Goal: Task Accomplishment & Management: Manage account settings

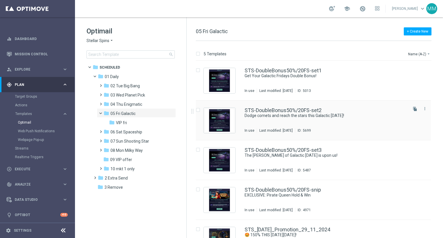
scroll to position [22, 0]
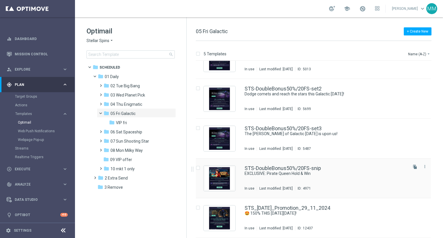
click at [305, 176] on div "STS-DoubleBonus50%/20FS-snip EXCLUSIVE: Pirate Queen Hold & Win In use Last mod…" at bounding box center [325, 178] width 162 height 25
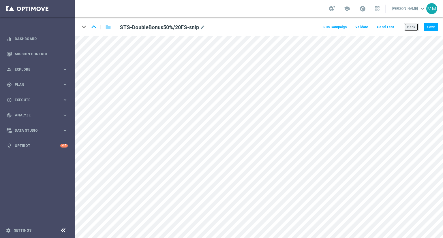
click at [407, 25] on button "Back" at bounding box center [411, 27] width 14 height 8
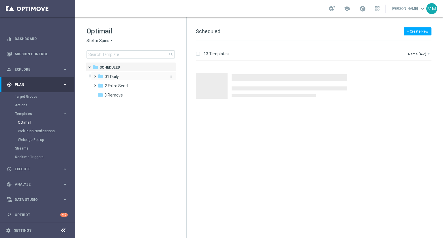
click at [131, 79] on div "folder 01 Daily" at bounding box center [131, 76] width 66 height 7
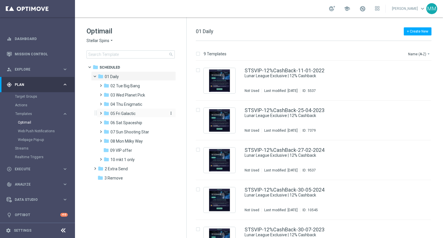
click at [122, 114] on span "05 Fri Galactic" at bounding box center [122, 113] width 25 height 5
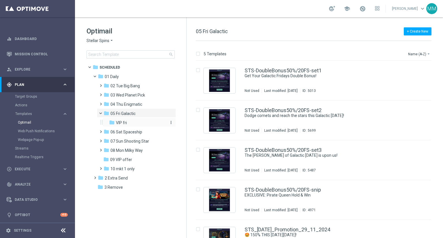
click at [125, 122] on span "VIP fri" at bounding box center [121, 122] width 11 height 5
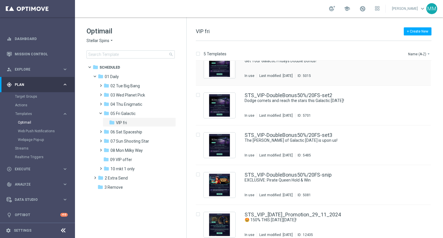
scroll to position [22, 0]
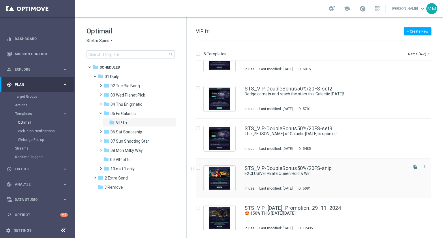
click at [320, 180] on div "STS_VIP-DoubleBonus50%/20FS-snip EXCLUSIVE: Pirate Queen Hold & Win In use Last…" at bounding box center [325, 178] width 162 height 25
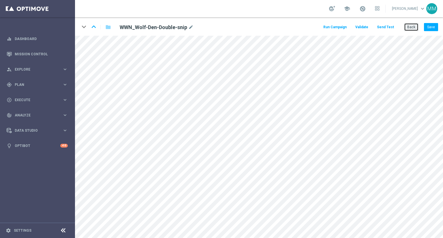
click at [413, 26] on button "Back" at bounding box center [411, 27] width 14 height 8
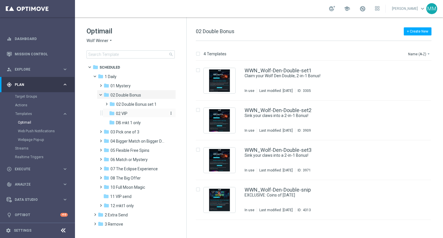
click at [142, 114] on div "folder 02 VIP" at bounding box center [137, 113] width 57 height 7
click at [284, 201] on div "WWNVIP_Wolf-Den-Double-snip EXCLUSIVE: Coins of Halloween In use Last modified:…" at bounding box center [325, 199] width 162 height 25
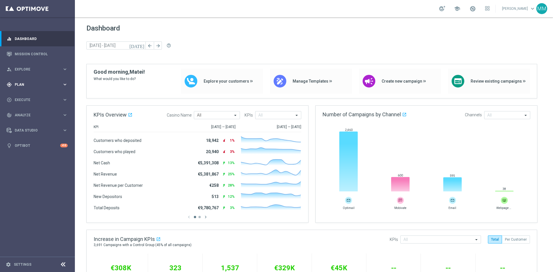
click at [65, 84] on icon "keyboard_arrow_right" at bounding box center [64, 84] width 5 height 5
click at [29, 115] on span "Templates" at bounding box center [35, 113] width 41 height 3
click at [27, 123] on link "Optimail" at bounding box center [39, 122] width 42 height 5
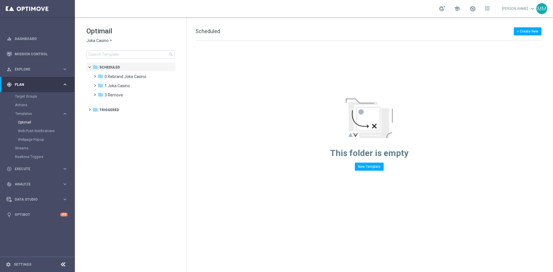
click at [100, 39] on span "Joka Casino" at bounding box center [97, 40] width 22 height 5
click at [108, 84] on div "Pokie Pop" at bounding box center [108, 81] width 43 height 7
click at [114, 76] on span "1 Daily" at bounding box center [111, 76] width 12 height 5
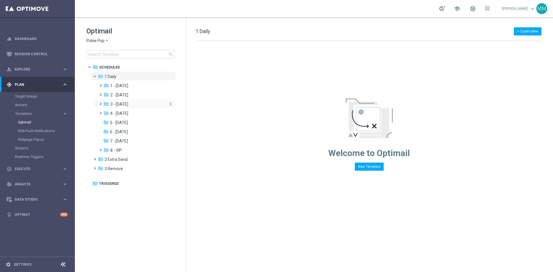
click at [135, 107] on div "folder 3 - Thursday" at bounding box center [133, 104] width 61 height 7
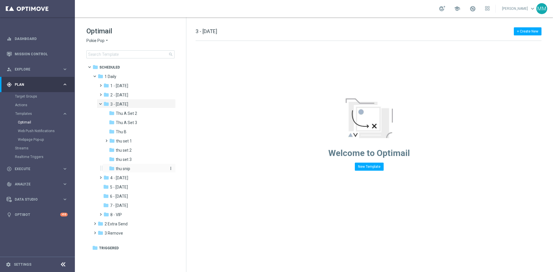
click at [136, 166] on div "folder thu snip" at bounding box center [137, 169] width 57 height 7
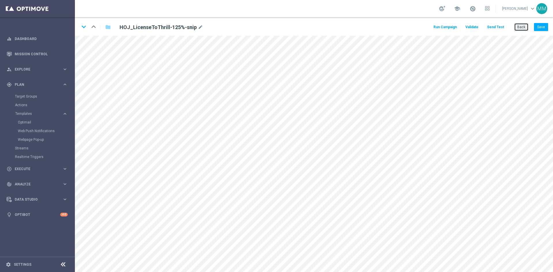
click at [521, 25] on button "Back" at bounding box center [521, 27] width 14 height 8
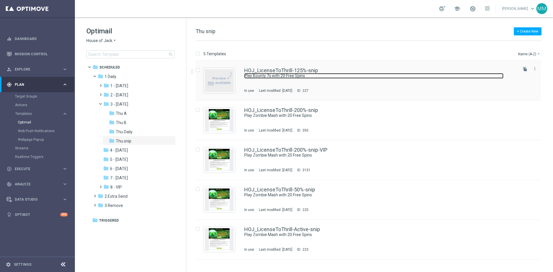
click at [299, 78] on link "Play Bounty 7s with 20 Free Spins" at bounding box center [373, 75] width 259 height 5
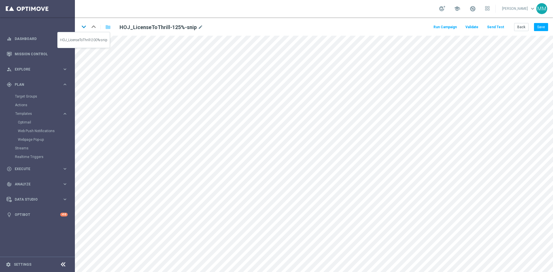
click at [84, 27] on icon "keyboard_arrow_down" at bounding box center [84, 26] width 9 height 9
click at [91, 25] on icon "keyboard_arrow_up" at bounding box center [93, 26] width 9 height 9
click at [82, 25] on icon "keyboard_arrow_down" at bounding box center [84, 26] width 9 height 9
click at [545, 28] on button "Save" at bounding box center [541, 27] width 14 height 8
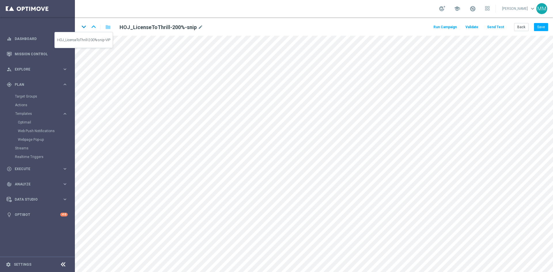
click at [85, 25] on icon "keyboard_arrow_down" at bounding box center [84, 26] width 9 height 9
click at [92, 27] on icon "keyboard_arrow_up" at bounding box center [93, 26] width 9 height 9
click at [541, 25] on button "Save" at bounding box center [541, 27] width 14 height 8
click at [86, 28] on icon "keyboard_arrow_down" at bounding box center [84, 26] width 9 height 9
click at [540, 26] on button "Save" at bounding box center [541, 27] width 14 height 8
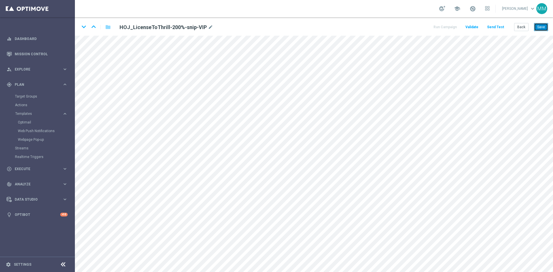
click at [545, 25] on button "Save" at bounding box center [541, 27] width 14 height 8
click at [541, 30] on button "Save" at bounding box center [541, 27] width 14 height 8
click at [84, 28] on icon "keyboard_arrow_down" at bounding box center [84, 26] width 9 height 9
click at [95, 29] on icon "keyboard_arrow_up" at bounding box center [93, 26] width 9 height 9
click at [542, 29] on button "Save" at bounding box center [541, 27] width 14 height 8
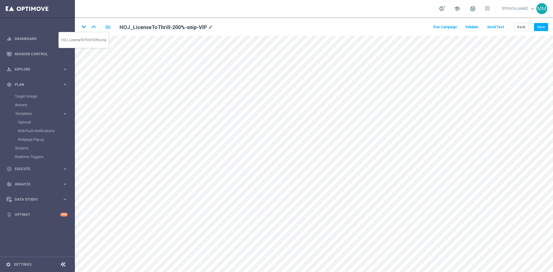
click at [86, 27] on icon "keyboard_arrow_down" at bounding box center [84, 26] width 9 height 9
click at [548, 27] on button "Save" at bounding box center [541, 27] width 14 height 8
click at [542, 27] on button "Save" at bounding box center [541, 27] width 14 height 8
click at [541, 26] on button "Save" at bounding box center [541, 27] width 14 height 8
click at [544, 27] on button "Save" at bounding box center [541, 27] width 14 height 8
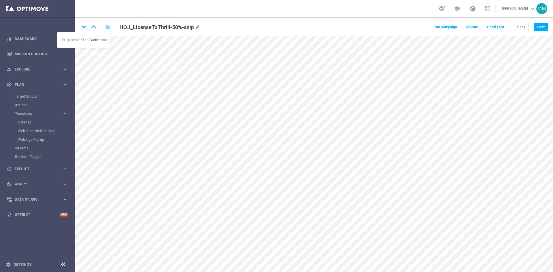
click at [85, 27] on icon "keyboard_arrow_down" at bounding box center [84, 26] width 9 height 9
click at [541, 27] on button "Save" at bounding box center [541, 27] width 14 height 8
click at [201, 28] on icon "mode_edit" at bounding box center [203, 27] width 5 height 7
click at [92, 25] on icon "keyboard_arrow_up" at bounding box center [93, 26] width 9 height 9
click at [194, 23] on div "HOJ_LicenseToThrill-50%-snip mode_edit" at bounding box center [186, 27] width 143 height 8
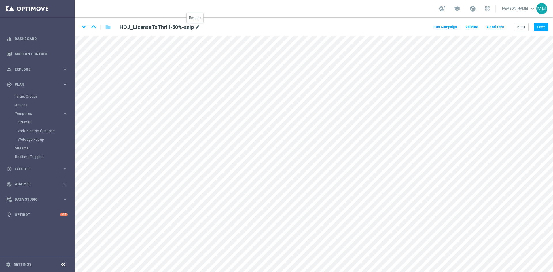
click at [195, 27] on icon "mode_edit" at bounding box center [197, 27] width 5 height 7
click at [95, 26] on icon "keyboard_arrow_up" at bounding box center [93, 26] width 9 height 9
click at [209, 27] on icon "mode_edit" at bounding box center [210, 27] width 5 height 7
drag, startPoint x: 94, startPoint y: 29, endPoint x: 98, endPoint y: 29, distance: 4.7
click at [94, 29] on icon "keyboard_arrow_up" at bounding box center [93, 26] width 9 height 9
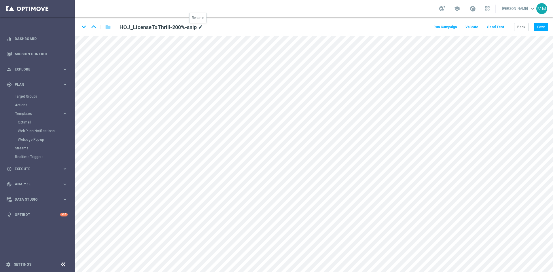
click at [199, 29] on icon "mode_edit" at bounding box center [200, 27] width 5 height 7
click at [95, 28] on icon "keyboard_arrow_up" at bounding box center [93, 26] width 9 height 9
click at [199, 27] on icon "mode_edit" at bounding box center [200, 27] width 5 height 7
click at [541, 27] on button "Save" at bounding box center [541, 27] width 14 height 8
click at [539, 27] on button "Save" at bounding box center [541, 27] width 14 height 8
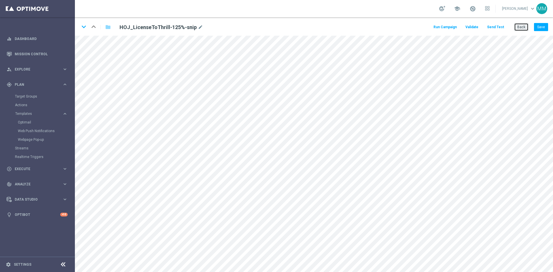
click at [520, 25] on button "Back" at bounding box center [521, 27] width 14 height 8
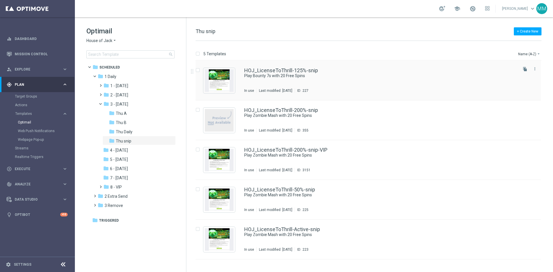
click at [331, 79] on div "HOJ_LicenseToThrill-125%-snip Play Bounty 7s with 20 Free Spins In use Last mod…" at bounding box center [380, 80] width 273 height 25
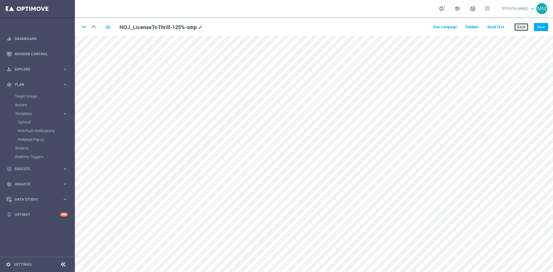
click at [522, 28] on button "Back" at bounding box center [521, 27] width 14 height 8
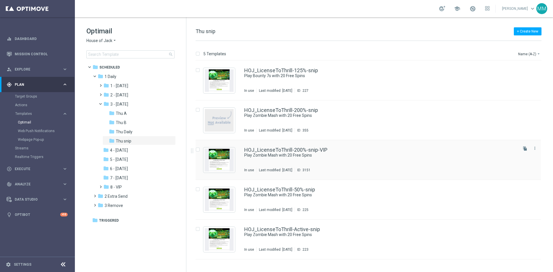
click at [327, 152] on div "HOJ_LicenseToThrill-200%-snip-VIP" at bounding box center [380, 150] width 273 height 5
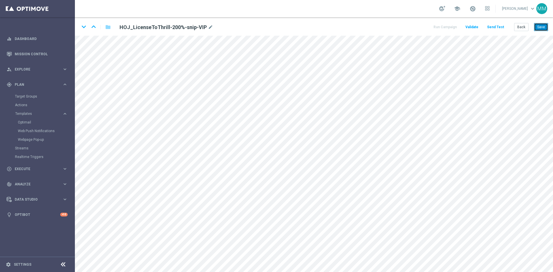
click at [539, 27] on button "Save" at bounding box center [541, 27] width 14 height 8
click at [92, 26] on icon "keyboard_arrow_up" at bounding box center [93, 26] width 9 height 9
click at [518, 29] on button "Back" at bounding box center [521, 27] width 14 height 8
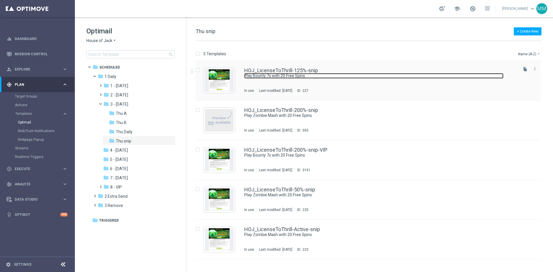
click at [301, 74] on link "Play Bounty 7s with 20 Free Spins" at bounding box center [373, 75] width 259 height 5
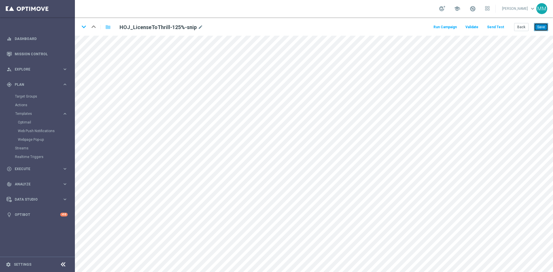
click at [548, 27] on button "Save" at bounding box center [541, 27] width 14 height 8
click at [84, 27] on icon "keyboard_arrow_down" at bounding box center [84, 26] width 9 height 9
click at [538, 26] on button "Save" at bounding box center [541, 27] width 14 height 8
click at [85, 27] on icon "keyboard_arrow_down" at bounding box center [84, 26] width 9 height 9
click at [544, 27] on button "Save" at bounding box center [541, 27] width 14 height 8
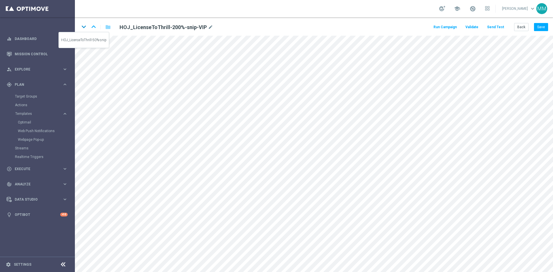
click at [86, 27] on icon "keyboard_arrow_down" at bounding box center [84, 26] width 9 height 9
click at [543, 29] on button "Save" at bounding box center [541, 27] width 14 height 8
click at [82, 29] on icon "keyboard_arrow_down" at bounding box center [84, 26] width 9 height 9
click at [543, 27] on button "Save" at bounding box center [541, 27] width 14 height 8
click at [543, 29] on button "Save" at bounding box center [541, 27] width 14 height 8
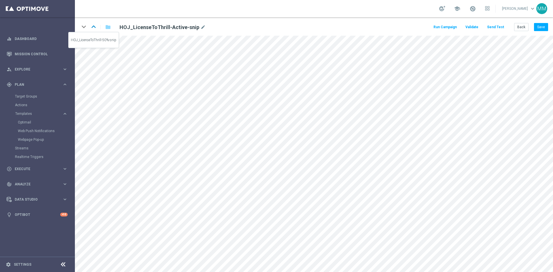
click at [93, 27] on icon "keyboard_arrow_up" at bounding box center [93, 26] width 9 height 9
click at [92, 27] on icon "keyboard_arrow_up" at bounding box center [93, 26] width 9 height 9
click at [94, 29] on icon "keyboard_arrow_up" at bounding box center [93, 26] width 9 height 9
click at [95, 29] on icon "keyboard_arrow_up" at bounding box center [93, 26] width 9 height 9
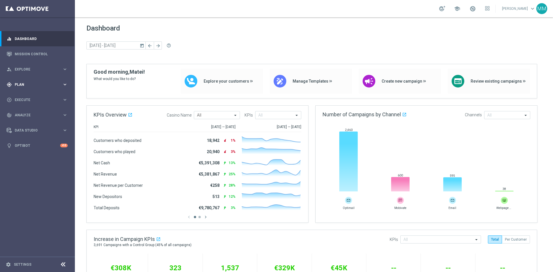
click at [62, 83] on span "Plan" at bounding box center [39, 84] width 48 height 3
click at [29, 115] on span "Templates" at bounding box center [35, 113] width 41 height 3
click at [24, 121] on link "Optimail" at bounding box center [39, 122] width 42 height 5
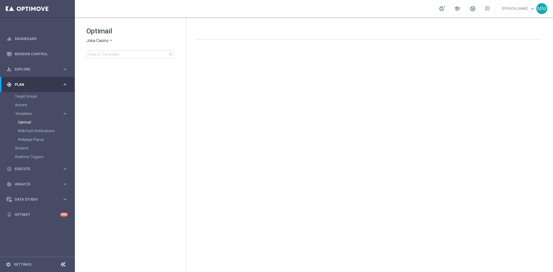
click at [113, 44] on div "Optimail Joka Casino arrow_drop_down × Joka Casino search" at bounding box center [136, 43] width 100 height 32
click at [109, 41] on icon "arrow_drop_down" at bounding box center [111, 40] width 5 height 5
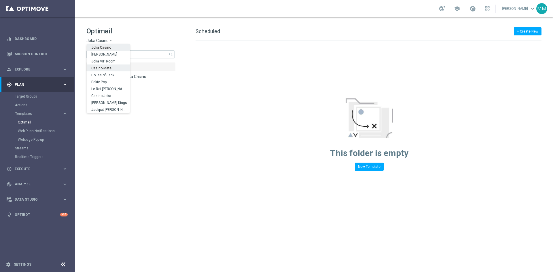
click at [117, 69] on div "Casino-Mate" at bounding box center [108, 68] width 43 height 7
click at [116, 78] on span "1 Daily" at bounding box center [111, 76] width 12 height 5
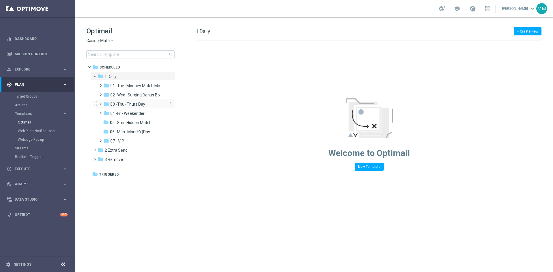
click at [136, 103] on span "03 -Thu- Thurs Day" at bounding box center [127, 104] width 35 height 5
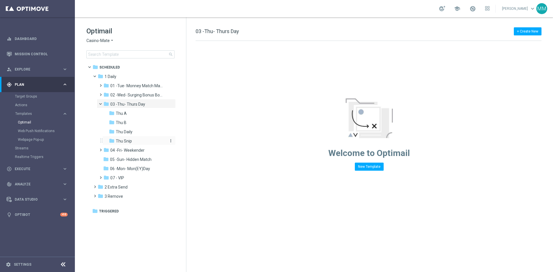
click at [129, 142] on span "Thu Snip" at bounding box center [124, 141] width 16 height 5
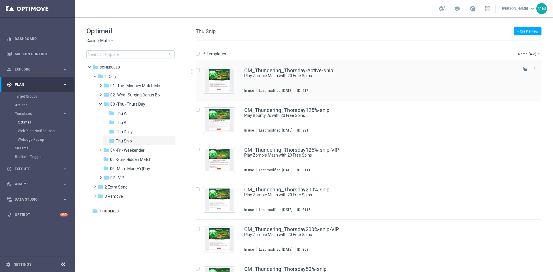
click at [300, 84] on div "CM_Thundering_Thorsday-Active-snip Play Zombie Mash with 20 Free Spins In use L…" at bounding box center [380, 80] width 273 height 25
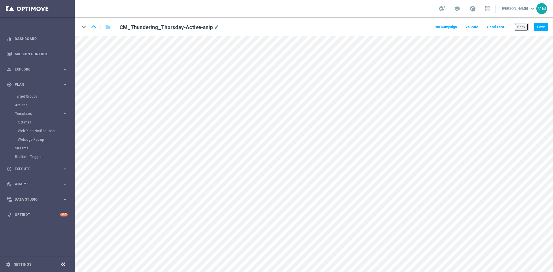
click at [523, 29] on button "Back" at bounding box center [521, 27] width 14 height 8
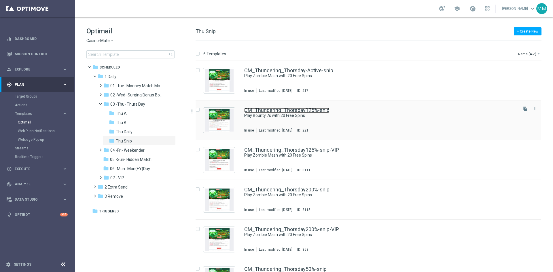
click at [285, 113] on link "CM_Thundering_Thorsday125%-snip" at bounding box center [286, 110] width 85 height 5
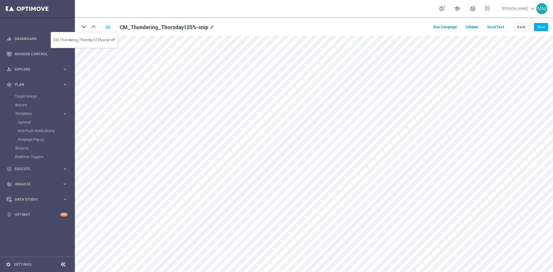
click at [83, 26] on icon "keyboard_arrow_down" at bounding box center [84, 26] width 9 height 9
click at [93, 26] on icon "keyboard_arrow_up" at bounding box center [93, 26] width 9 height 9
click at [85, 26] on icon "keyboard_arrow_down" at bounding box center [84, 26] width 9 height 9
click at [83, 27] on icon "keyboard_arrow_down" at bounding box center [84, 26] width 9 height 9
click at [95, 27] on icon "keyboard_arrow_up" at bounding box center [93, 26] width 9 height 9
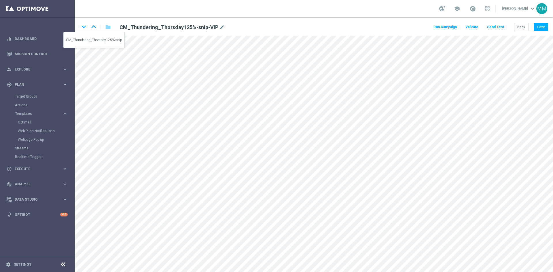
click at [93, 28] on icon "keyboard_arrow_up" at bounding box center [93, 26] width 9 height 9
click at [517, 27] on button "Back" at bounding box center [521, 27] width 14 height 8
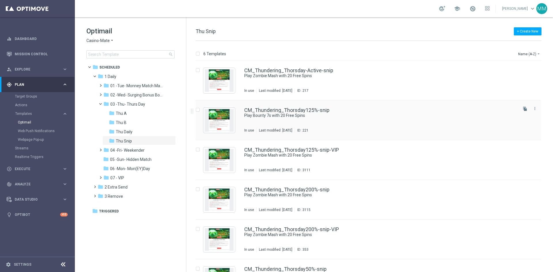
click at [295, 121] on div "CM_Thundering_Thorsday125%-snip Play Bounty 7s with 20 Free Spins In use Last m…" at bounding box center [380, 120] width 273 height 25
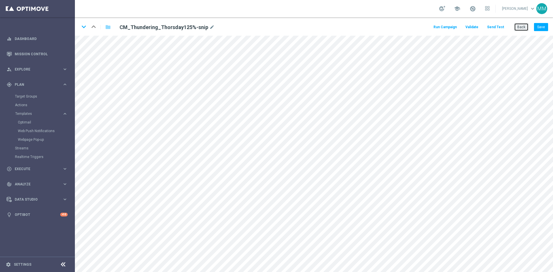
click at [517, 26] on button "Back" at bounding box center [521, 27] width 14 height 8
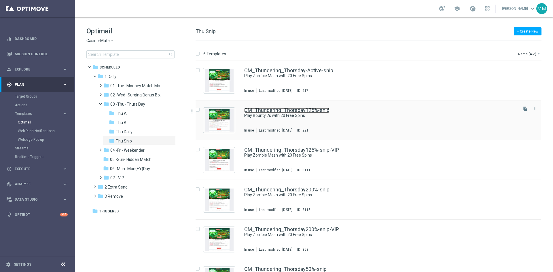
click at [285, 108] on link "CM_Thundering_Thorsday125%-snip" at bounding box center [286, 110] width 85 height 5
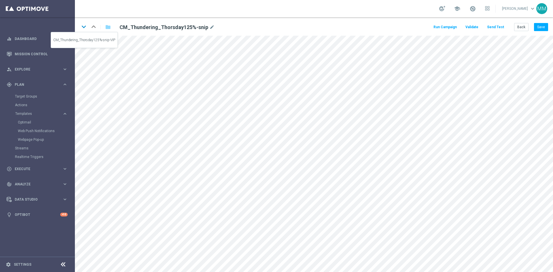
click at [84, 26] on icon "keyboard_arrow_down" at bounding box center [84, 26] width 9 height 9
click at [540, 27] on button "Save" at bounding box center [541, 27] width 14 height 8
click at [82, 27] on icon "keyboard_arrow_down" at bounding box center [84, 26] width 9 height 9
click at [94, 26] on icon "keyboard_arrow_up" at bounding box center [93, 26] width 9 height 9
click at [95, 27] on icon "keyboard_arrow_up" at bounding box center [93, 26] width 9 height 9
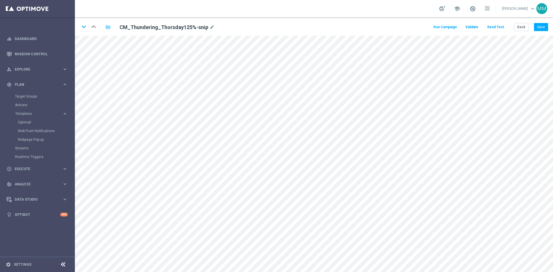
click at [85, 24] on icon "keyboard_arrow_down" at bounding box center [84, 26] width 9 height 9
click at [82, 25] on icon "keyboard_arrow_down" at bounding box center [84, 26] width 9 height 9
click at [544, 26] on button "Save" at bounding box center [541, 27] width 14 height 8
drag, startPoint x: 544, startPoint y: 26, endPoint x: 542, endPoint y: 29, distance: 3.5
click at [544, 26] on button "Save" at bounding box center [541, 27] width 14 height 8
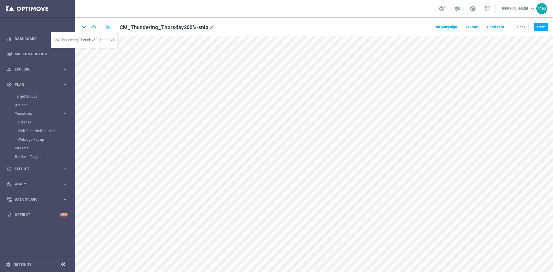
click at [84, 27] on icon "keyboard_arrow_down" at bounding box center [84, 26] width 9 height 9
click at [93, 26] on icon "keyboard_arrow_up" at bounding box center [93, 26] width 9 height 9
click at [82, 27] on icon "keyboard_arrow_down" at bounding box center [84, 26] width 9 height 9
click at [540, 27] on button "Save" at bounding box center [541, 27] width 14 height 8
click at [83, 28] on icon "keyboard_arrow_down" at bounding box center [84, 26] width 9 height 9
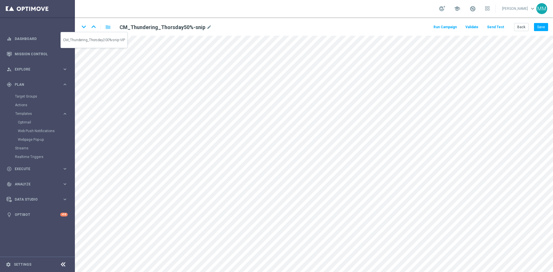
drag, startPoint x: 92, startPoint y: 25, endPoint x: 94, endPoint y: 28, distance: 3.0
click at [92, 25] on icon "keyboard_arrow_up" at bounding box center [93, 26] width 9 height 9
click at [538, 26] on button "Save" at bounding box center [541, 27] width 14 height 8
click at [95, 28] on icon "keyboard_arrow_up" at bounding box center [93, 26] width 9 height 9
click at [82, 27] on icon "keyboard_arrow_down" at bounding box center [84, 26] width 9 height 9
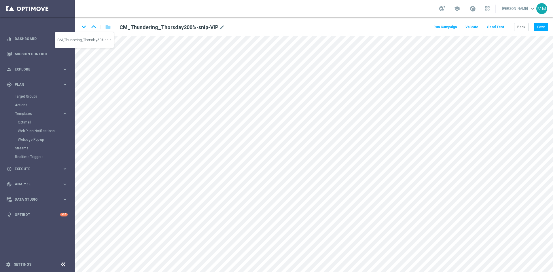
click at [85, 27] on icon "keyboard_arrow_down" at bounding box center [84, 26] width 9 height 9
click at [93, 27] on icon "keyboard_arrow_up" at bounding box center [93, 26] width 9 height 9
click at [84, 27] on icon "keyboard_arrow_down" at bounding box center [84, 26] width 9 height 9
click at [540, 29] on button "Save" at bounding box center [541, 27] width 14 height 8
click at [82, 26] on icon "keyboard_arrow_down" at bounding box center [84, 26] width 9 height 9
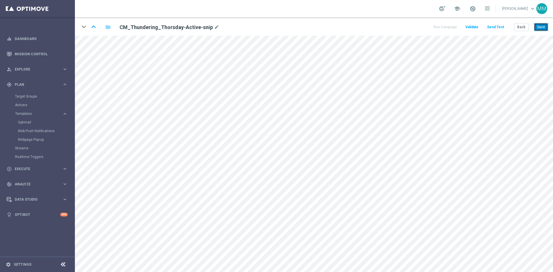
click at [541, 26] on button "Save" at bounding box center [541, 27] width 14 height 8
click at [544, 26] on button "Save" at bounding box center [541, 27] width 14 height 8
click at [542, 25] on button "Save" at bounding box center [541, 27] width 14 height 8
click at [214, 27] on icon "mode_edit" at bounding box center [216, 27] width 5 height 7
click at [95, 27] on icon "keyboard_arrow_up" at bounding box center [93, 26] width 9 height 9
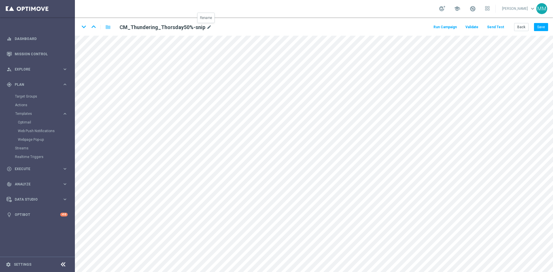
click at [207, 28] on icon "mode_edit" at bounding box center [209, 27] width 5 height 7
click at [95, 27] on icon "keyboard_arrow_up" at bounding box center [93, 26] width 9 height 9
click at [220, 27] on icon "mode_edit" at bounding box center [222, 27] width 5 height 7
click at [92, 26] on icon "keyboard_arrow_up" at bounding box center [93, 26] width 9 height 9
click at [210, 27] on icon "mode_edit" at bounding box center [212, 27] width 5 height 7
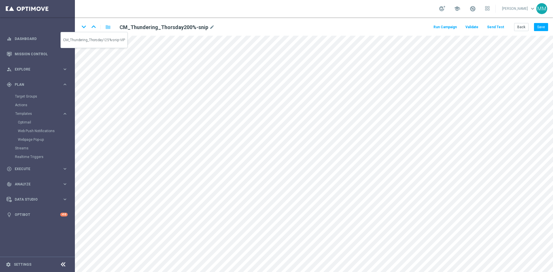
drag, startPoint x: 92, startPoint y: 26, endPoint x: 89, endPoint y: 29, distance: 4.3
click at [92, 27] on icon "keyboard_arrow_up" at bounding box center [93, 26] width 9 height 9
click at [220, 29] on icon "mode_edit" at bounding box center [222, 27] width 5 height 7
click at [93, 28] on icon "keyboard_arrow_up" at bounding box center [93, 26] width 9 height 9
click at [211, 26] on icon "mode_edit" at bounding box center [212, 27] width 5 height 7
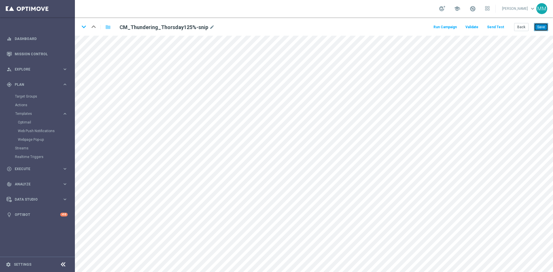
click at [543, 31] on button "Save" at bounding box center [541, 27] width 14 height 8
click at [84, 28] on icon "keyboard_arrow_down" at bounding box center [84, 26] width 9 height 9
click at [534, 27] on div "Back Save" at bounding box center [531, 27] width 34 height 8
click at [535, 27] on button "Save" at bounding box center [541, 27] width 14 height 8
click at [84, 27] on icon "keyboard_arrow_down" at bounding box center [84, 26] width 9 height 9
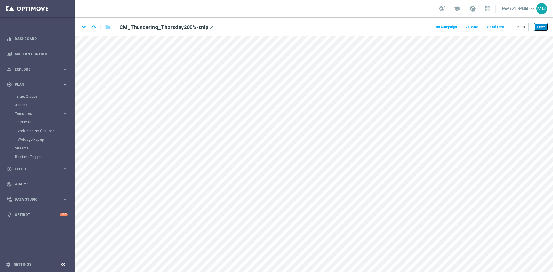
click at [541, 28] on button "Save" at bounding box center [541, 27] width 14 height 8
click at [86, 28] on icon "keyboard_arrow_down" at bounding box center [84, 26] width 9 height 9
click at [536, 26] on button "Save" at bounding box center [541, 27] width 14 height 8
click at [87, 27] on icon "keyboard_arrow_down" at bounding box center [84, 26] width 9 height 9
click at [543, 29] on button "Save" at bounding box center [541, 27] width 14 height 8
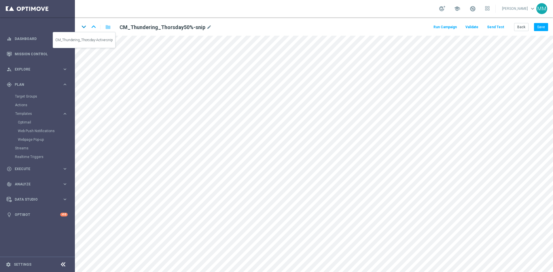
click at [83, 26] on icon "keyboard_arrow_down" at bounding box center [84, 26] width 9 height 9
click at [545, 27] on button "Save" at bounding box center [541, 27] width 14 height 8
click at [96, 28] on icon "keyboard_arrow_up" at bounding box center [93, 26] width 9 height 9
click at [95, 26] on icon "keyboard_arrow_up" at bounding box center [93, 26] width 9 height 9
click at [95, 27] on icon "keyboard_arrow_up" at bounding box center [93, 26] width 9 height 9
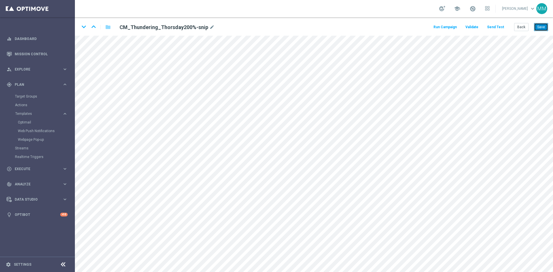
click at [536, 28] on button "Save" at bounding box center [541, 27] width 14 height 8
click at [94, 26] on icon "keyboard_arrow_up" at bounding box center [93, 26] width 9 height 9
click at [93, 28] on icon "keyboard_arrow_up" at bounding box center [93, 26] width 9 height 9
click at [543, 27] on button "Save" at bounding box center [541, 27] width 14 height 8
click at [87, 29] on icon "keyboard_arrow_down" at bounding box center [84, 26] width 9 height 9
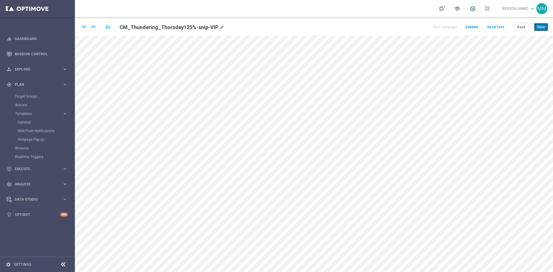
click at [542, 26] on button "Save" at bounding box center [541, 27] width 14 height 8
click at [96, 28] on icon "keyboard_arrow_up" at bounding box center [93, 26] width 9 height 9
click at [540, 29] on button "Save" at bounding box center [541, 27] width 14 height 8
click at [87, 25] on icon "keyboard_arrow_down" at bounding box center [84, 26] width 9 height 9
click at [545, 30] on button "Save" at bounding box center [541, 27] width 14 height 8
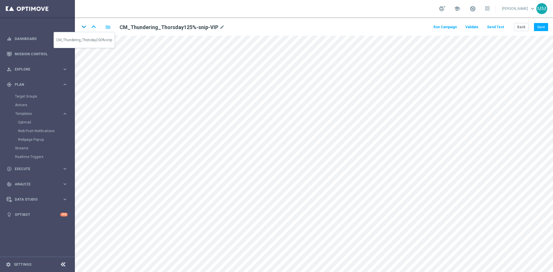
click at [86, 28] on icon "keyboard_arrow_down" at bounding box center [84, 26] width 9 height 9
click at [540, 27] on button "Save" at bounding box center [541, 27] width 14 height 8
click at [86, 28] on icon "keyboard_arrow_down" at bounding box center [84, 26] width 9 height 9
click at [540, 27] on button "Save" at bounding box center [541, 27] width 14 height 8
click at [84, 28] on icon "keyboard_arrow_down" at bounding box center [84, 26] width 9 height 9
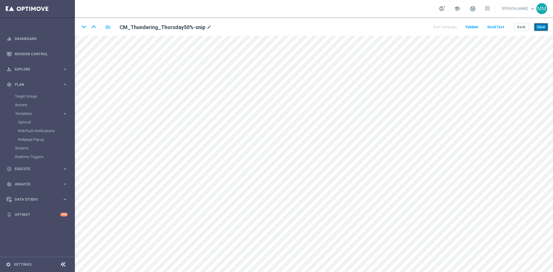
click at [543, 28] on button "Save" at bounding box center [541, 27] width 14 height 8
click at [84, 28] on icon "keyboard_arrow_down" at bounding box center [84, 26] width 9 height 9
click at [538, 29] on button "Save" at bounding box center [541, 27] width 14 height 8
click at [95, 26] on icon "keyboard_arrow_up" at bounding box center [93, 26] width 9 height 9
click at [95, 25] on icon "keyboard_arrow_up" at bounding box center [93, 26] width 9 height 9
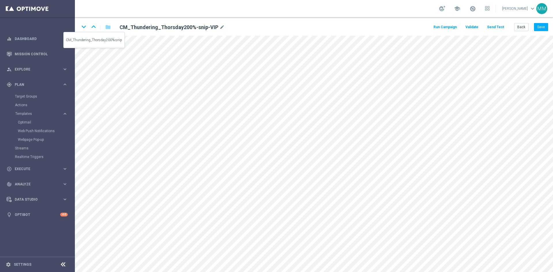
click at [95, 25] on icon "keyboard_arrow_up" at bounding box center [93, 26] width 9 height 9
click at [95, 25] on div "keyboard_arrow_down keyboard_arrow_up folder CM_Thundering_Thorsday125%-snip mo…" at bounding box center [171, 26] width 183 height 9
drag, startPoint x: 537, startPoint y: 29, endPoint x: 532, endPoint y: 32, distance: 5.8
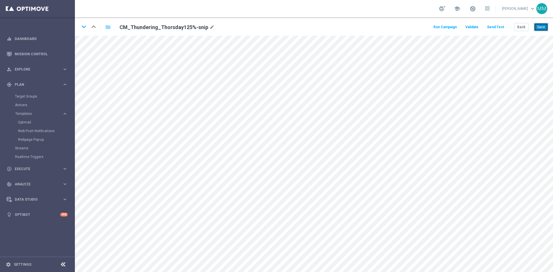
click at [536, 29] on button "Save" at bounding box center [541, 27] width 14 height 8
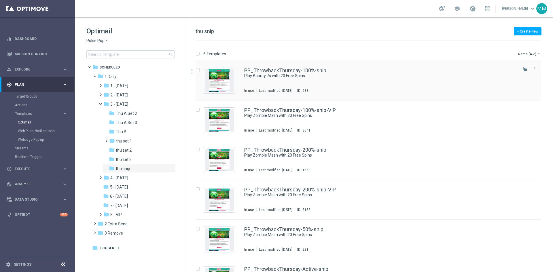
click at [299, 84] on div "PP_ThrowbackThursday-100%-snip Play Bounty 7s with 20 Free Spins In use Last mo…" at bounding box center [380, 80] width 273 height 25
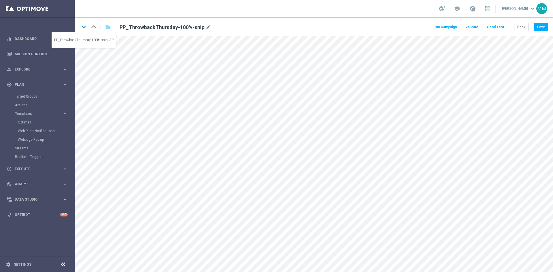
click at [85, 28] on icon "keyboard_arrow_down" at bounding box center [84, 26] width 9 height 9
click at [95, 25] on icon "keyboard_arrow_up" at bounding box center [93, 26] width 9 height 9
click at [83, 25] on icon "keyboard_arrow_down" at bounding box center [84, 26] width 9 height 9
click at [539, 24] on button "Save" at bounding box center [541, 27] width 14 height 8
click at [94, 26] on icon "keyboard_arrow_up" at bounding box center [93, 26] width 9 height 9
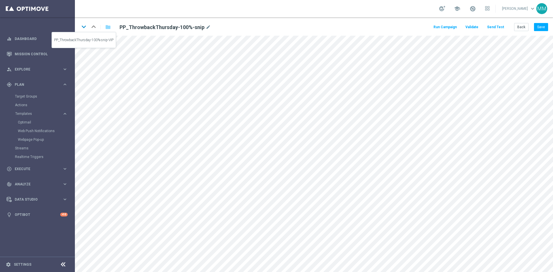
click at [84, 28] on icon "keyboard_arrow_down" at bounding box center [84, 26] width 9 height 9
click at [86, 28] on icon "keyboard_arrow_down" at bounding box center [84, 26] width 9 height 9
click at [95, 26] on icon "keyboard_arrow_up" at bounding box center [93, 26] width 9 height 9
click at [95, 29] on icon "keyboard_arrow_up" at bounding box center [93, 26] width 9 height 9
click at [81, 28] on icon "keyboard_arrow_down" at bounding box center [84, 26] width 9 height 9
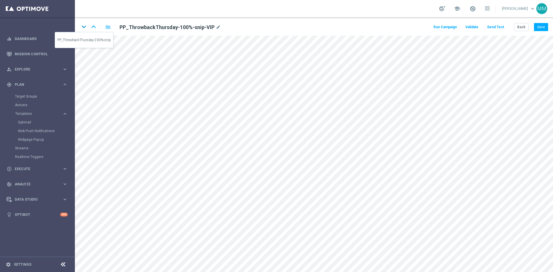
click at [84, 28] on icon "keyboard_arrow_down" at bounding box center [84, 26] width 9 height 9
click at [539, 28] on button "Save" at bounding box center [541, 27] width 14 height 8
click at [88, 28] on div "keyboard_arrow_down keyboard_arrow_up folder PP_ThrowbackThursday-200%-snip mod…" at bounding box center [171, 26] width 183 height 9
click at [86, 29] on icon "keyboard_arrow_down" at bounding box center [84, 26] width 9 height 9
click at [93, 26] on icon "keyboard_arrow_up" at bounding box center [93, 26] width 9 height 9
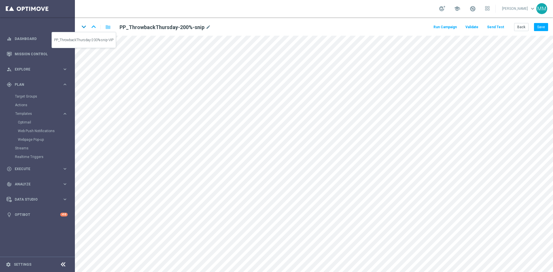
click at [85, 26] on icon "keyboard_arrow_down" at bounding box center [84, 26] width 9 height 9
click at [538, 25] on button "Save" at bounding box center [541, 27] width 14 height 8
click at [539, 27] on button "Save" at bounding box center [541, 27] width 14 height 8
click at [77, 25] on div "keyboard_arrow_down keyboard_arrow_up folder PP_ThrowbackThursday-200%-snip-VIP…" at bounding box center [314, 26] width 478 height 18
click at [83, 25] on icon "keyboard_arrow_down" at bounding box center [84, 26] width 9 height 9
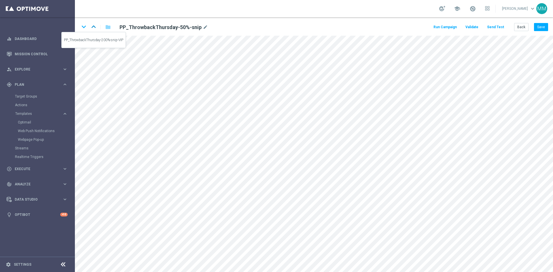
click at [93, 27] on icon "keyboard_arrow_up" at bounding box center [93, 26] width 9 height 9
click at [84, 26] on icon "keyboard_arrow_down" at bounding box center [84, 26] width 9 height 9
click at [541, 26] on button "Save" at bounding box center [541, 27] width 14 height 8
click at [93, 28] on icon "keyboard_arrow_up" at bounding box center [93, 26] width 9 height 9
click at [85, 29] on icon "keyboard_arrow_down" at bounding box center [84, 26] width 9 height 9
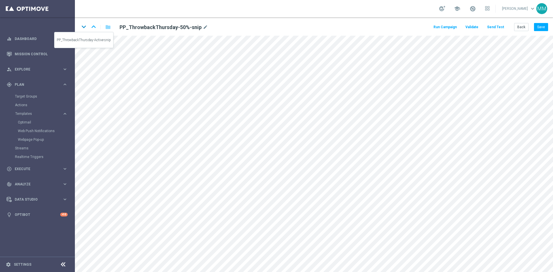
click at [83, 27] on icon "keyboard_arrow_down" at bounding box center [84, 26] width 9 height 9
click at [93, 25] on icon "keyboard_arrow_up" at bounding box center [93, 26] width 9 height 9
click at [92, 27] on icon "keyboard_arrow_up" at bounding box center [93, 26] width 9 height 9
click at [85, 27] on icon "keyboard_arrow_down" at bounding box center [84, 26] width 9 height 9
click at [84, 26] on icon "keyboard_arrow_down" at bounding box center [84, 26] width 9 height 9
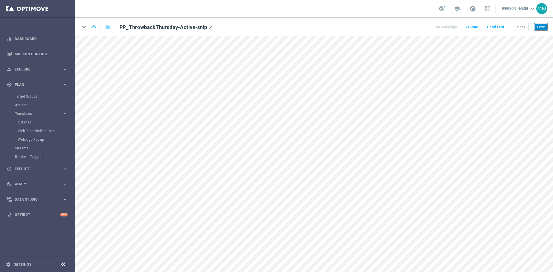
click at [538, 28] on button "Save" at bounding box center [541, 27] width 14 height 8
click at [95, 27] on icon "keyboard_arrow_up" at bounding box center [93, 26] width 9 height 9
click at [204, 26] on icon "mode_edit" at bounding box center [205, 27] width 5 height 7
drag, startPoint x: 94, startPoint y: 28, endPoint x: 91, endPoint y: 31, distance: 3.9
click at [94, 29] on icon "keyboard_arrow_up" at bounding box center [93, 26] width 9 height 9
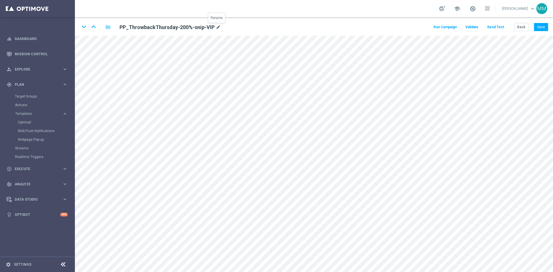
click at [217, 28] on icon "mode_edit" at bounding box center [218, 27] width 5 height 7
click at [95, 29] on icon "keyboard_arrow_up" at bounding box center [93, 26] width 9 height 9
click at [208, 28] on icon "mode_edit" at bounding box center [208, 27] width 5 height 7
click at [92, 24] on icon "keyboard_arrow_up" at bounding box center [93, 26] width 9 height 9
click at [218, 27] on icon "mode_edit" at bounding box center [218, 27] width 5 height 7
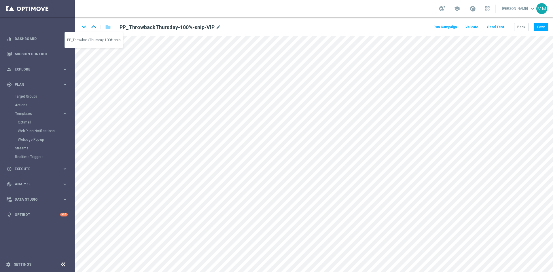
click at [97, 26] on icon "keyboard_arrow_up" at bounding box center [93, 26] width 9 height 9
click at [208, 27] on icon "mode_edit" at bounding box center [208, 27] width 5 height 7
click at [83, 27] on icon "keyboard_arrow_down" at bounding box center [84, 26] width 9 height 9
click at [85, 26] on icon "keyboard_arrow_down" at bounding box center [84, 26] width 9 height 9
click at [86, 27] on icon "keyboard_arrow_down" at bounding box center [84, 26] width 9 height 9
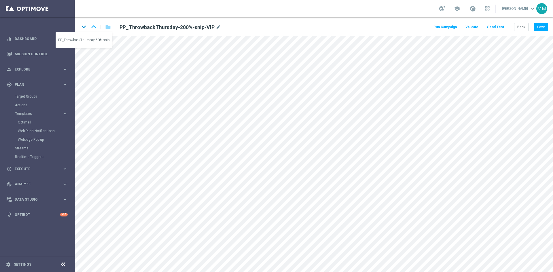
click at [85, 27] on icon "keyboard_arrow_down" at bounding box center [84, 26] width 9 height 9
click at [85, 29] on icon "keyboard_arrow_down" at bounding box center [84, 26] width 9 height 9
click at [209, 27] on icon "mode_edit" at bounding box center [210, 27] width 5 height 7
drag, startPoint x: 544, startPoint y: 26, endPoint x: 525, endPoint y: 33, distance: 20.1
click at [544, 26] on button "Save" at bounding box center [541, 27] width 14 height 8
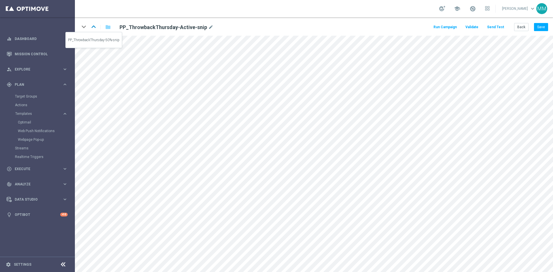
click at [93, 26] on icon "keyboard_arrow_up" at bounding box center [93, 26] width 9 height 9
click at [541, 28] on button "Save" at bounding box center [541, 27] width 14 height 8
click at [94, 27] on icon "keyboard_arrow_up" at bounding box center [93, 26] width 9 height 9
click at [543, 25] on button "Save" at bounding box center [541, 27] width 14 height 8
click at [91, 24] on icon "keyboard_arrow_up" at bounding box center [93, 26] width 9 height 9
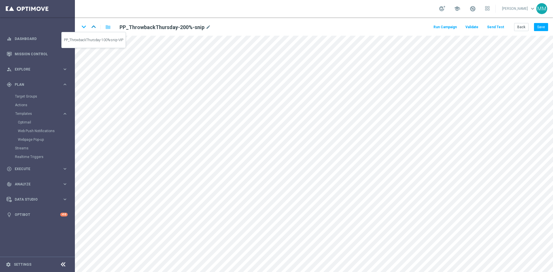
click at [94, 25] on icon "keyboard_arrow_up" at bounding box center [93, 26] width 9 height 9
click at [96, 27] on icon "keyboard_arrow_up" at bounding box center [93, 26] width 9 height 9
click at [86, 27] on icon "keyboard_arrow_down" at bounding box center [84, 26] width 9 height 9
click at [539, 28] on button "Save" at bounding box center [541, 27] width 14 height 8
click at [82, 27] on icon "keyboard_arrow_down" at bounding box center [84, 26] width 9 height 9
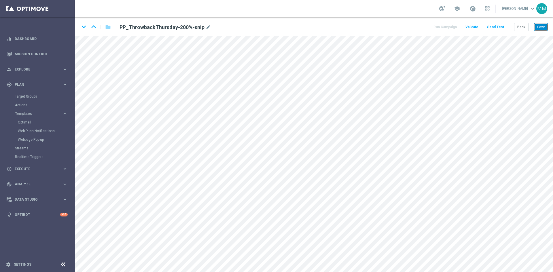
click at [536, 26] on button "Save" at bounding box center [541, 27] width 14 height 8
click at [86, 28] on icon "keyboard_arrow_down" at bounding box center [84, 26] width 9 height 9
click at [539, 26] on button "Save" at bounding box center [541, 27] width 14 height 8
click at [83, 28] on icon "keyboard_arrow_down" at bounding box center [84, 26] width 9 height 9
click at [536, 26] on button "Save" at bounding box center [541, 27] width 14 height 8
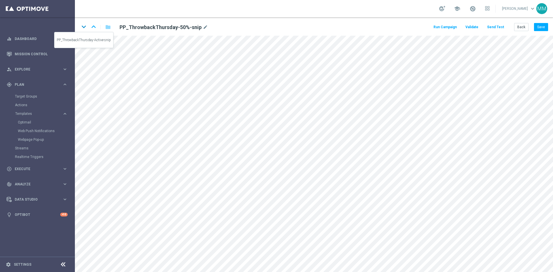
click at [83, 27] on icon "keyboard_arrow_down" at bounding box center [84, 26] width 9 height 9
click at [539, 28] on button "Save" at bounding box center [541, 27] width 14 height 8
click at [93, 28] on icon "keyboard_arrow_up" at bounding box center [93, 26] width 9 height 9
click at [95, 26] on icon "keyboard_arrow_up" at bounding box center [93, 26] width 9 height 9
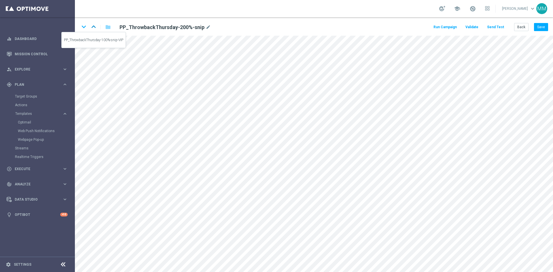
click at [93, 27] on icon "keyboard_arrow_up" at bounding box center [93, 26] width 9 height 9
click at [93, 28] on icon "keyboard_arrow_up" at bounding box center [93, 26] width 9 height 9
click at [442, 30] on button "Save" at bounding box center [541, 27] width 14 height 8
click at [442, 28] on button "Save" at bounding box center [541, 27] width 14 height 8
click at [442, 27] on button "Save" at bounding box center [541, 27] width 14 height 8
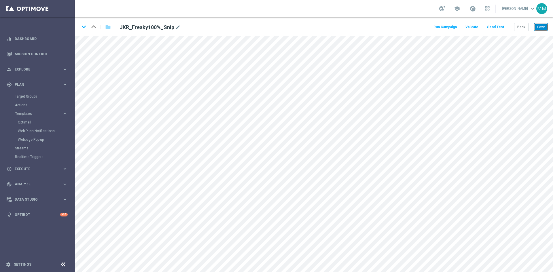
click at [442, 24] on button "Save" at bounding box center [541, 27] width 14 height 8
drag, startPoint x: 540, startPoint y: 27, endPoint x: 533, endPoint y: 32, distance: 8.9
click at [442, 26] on button "Save" at bounding box center [541, 27] width 14 height 8
click at [442, 29] on button "Save" at bounding box center [541, 27] width 14 height 8
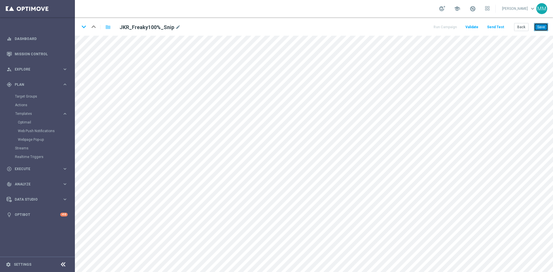
click at [442, 25] on button "Save" at bounding box center [541, 27] width 14 height 8
drag, startPoint x: 541, startPoint y: 26, endPoint x: 534, endPoint y: 33, distance: 9.8
click at [442, 26] on button "Save" at bounding box center [541, 27] width 14 height 8
click at [442, 27] on button "Save" at bounding box center [541, 27] width 14 height 8
click at [548, 26] on button "Save" at bounding box center [541, 27] width 14 height 8
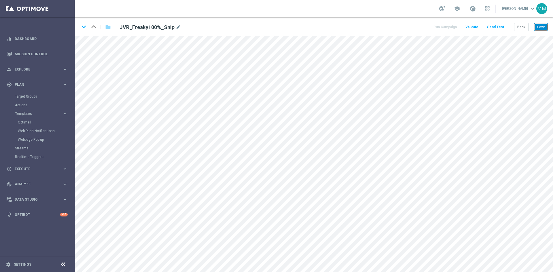
click at [536, 26] on button "Save" at bounding box center [541, 27] width 14 height 8
drag, startPoint x: 542, startPoint y: 27, endPoint x: 537, endPoint y: 28, distance: 4.5
click at [541, 27] on button "Save" at bounding box center [541, 27] width 14 height 8
click at [545, 26] on button "Save" at bounding box center [541, 27] width 14 height 8
click at [539, 27] on button "Save" at bounding box center [541, 27] width 14 height 8
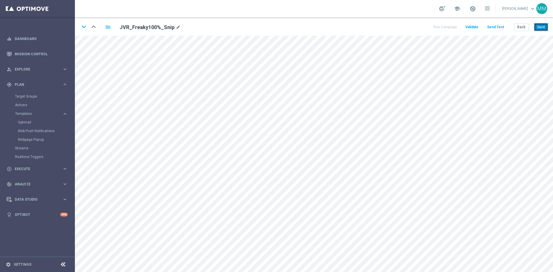
click at [543, 24] on button "Save" at bounding box center [541, 27] width 14 height 8
click at [538, 28] on button "Save" at bounding box center [541, 27] width 14 height 8
click at [546, 29] on button "Save" at bounding box center [541, 27] width 14 height 8
click at [540, 26] on button "Save" at bounding box center [541, 27] width 14 height 8
click at [493, 29] on button "Send Test" at bounding box center [495, 27] width 19 height 8
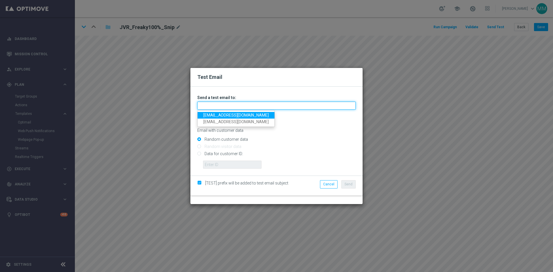
click at [220, 107] on input "text" at bounding box center [276, 106] width 159 height 8
type input "[EMAIL_ADDRESS][DOMAIN_NAME]"
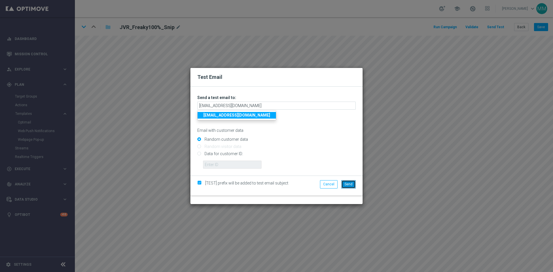
click at [352, 186] on span "Send" at bounding box center [349, 184] width 8 height 4
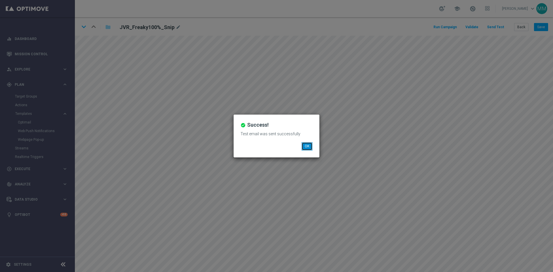
click at [306, 144] on button "OK" at bounding box center [307, 146] width 11 height 8
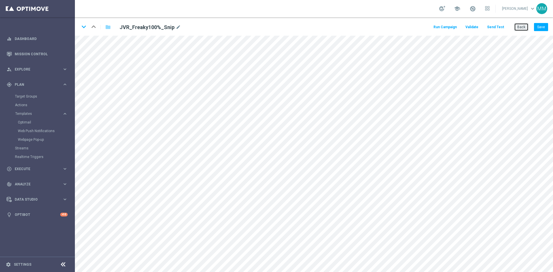
click at [523, 27] on button "Back" at bounding box center [521, 27] width 14 height 8
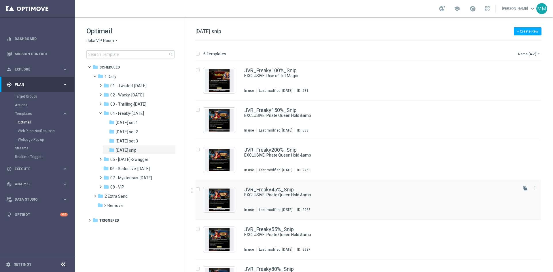
scroll to position [27, 0]
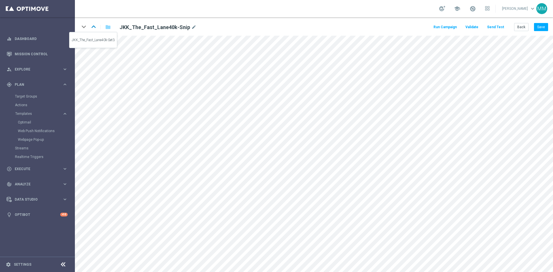
click at [94, 27] on icon "keyboard_arrow_up" at bounding box center [93, 26] width 9 height 9
click at [92, 25] on icon "keyboard_arrow_up" at bounding box center [93, 26] width 9 height 9
click at [93, 26] on icon "keyboard_arrow_up" at bounding box center [93, 26] width 9 height 9
click at [522, 29] on button "Back" at bounding box center [521, 27] width 14 height 8
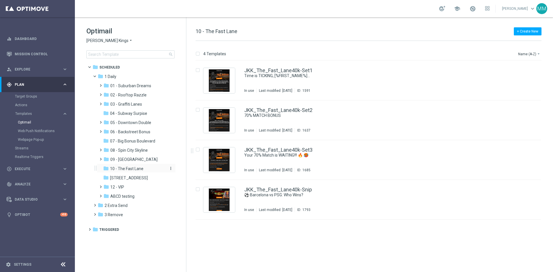
click at [137, 169] on span "10 - The Fast Lane" at bounding box center [126, 168] width 33 height 5
click at [301, 191] on link "JKK_The_Fast_Lane40k-Snip" at bounding box center [278, 189] width 68 height 5
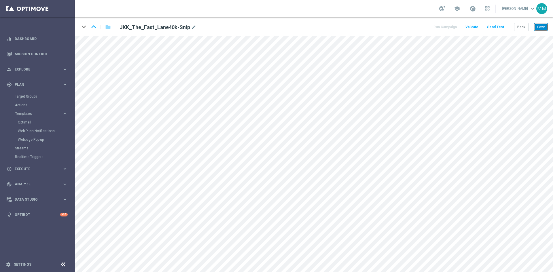
click at [536, 29] on button "Save" at bounding box center [541, 27] width 14 height 8
click at [191, 27] on icon "mode_edit" at bounding box center [193, 27] width 5 height 7
click at [539, 25] on button "Save" at bounding box center [541, 27] width 14 height 8
drag, startPoint x: 540, startPoint y: 29, endPoint x: 538, endPoint y: 32, distance: 3.5
click at [539, 29] on button "Save" at bounding box center [541, 27] width 14 height 8
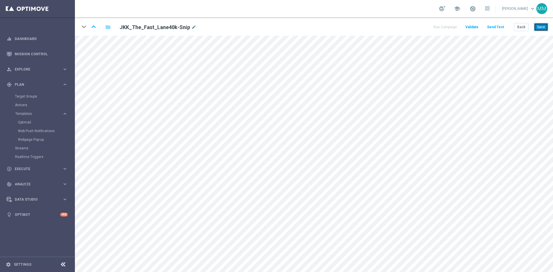
click at [544, 26] on button "Save" at bounding box center [541, 27] width 14 height 8
click at [542, 25] on button "Save" at bounding box center [541, 27] width 14 height 8
click at [541, 28] on button "Save" at bounding box center [541, 27] width 14 height 8
drag, startPoint x: 539, startPoint y: 26, endPoint x: 537, endPoint y: 32, distance: 6.1
click at [539, 27] on button "Save" at bounding box center [541, 27] width 14 height 8
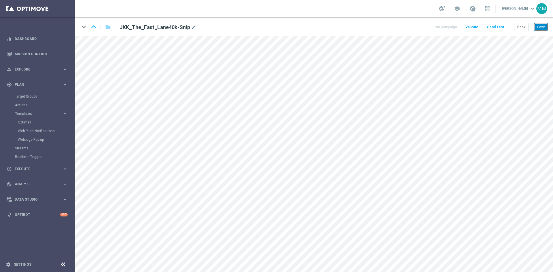
click at [535, 25] on button "Save" at bounding box center [541, 27] width 14 height 8
click at [497, 28] on button "Send Test" at bounding box center [495, 27] width 19 height 8
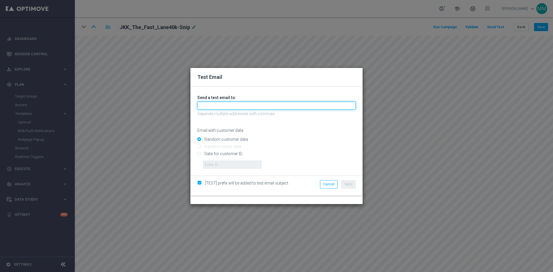
click at [258, 108] on input "text" at bounding box center [276, 106] width 159 height 8
type input "[EMAIL_ADDRESS][DOMAIN_NAME]"
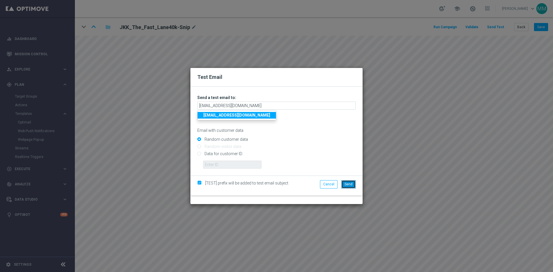
click at [350, 187] on button "Send" at bounding box center [348, 184] width 14 height 8
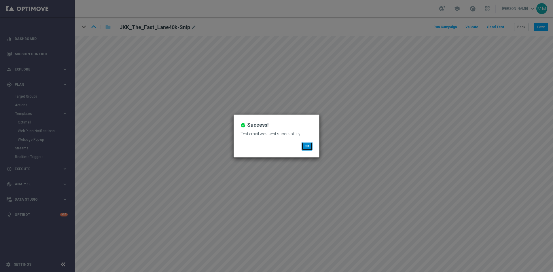
click at [310, 148] on button "OK" at bounding box center [307, 146] width 11 height 8
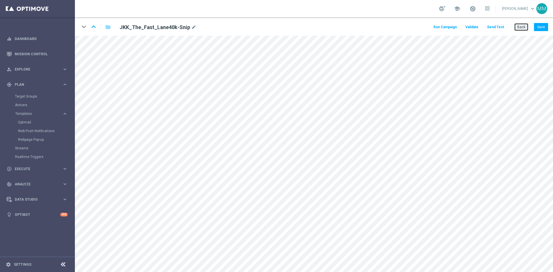
click at [520, 27] on button "Back" at bounding box center [521, 27] width 14 height 8
click at [540, 29] on button "Save" at bounding box center [541, 27] width 14 height 8
click at [542, 30] on button "Save" at bounding box center [541, 27] width 14 height 8
click at [540, 24] on button "Save" at bounding box center [541, 27] width 14 height 8
click at [539, 27] on button "Save" at bounding box center [541, 27] width 14 height 8
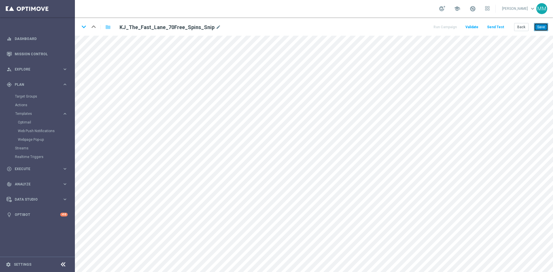
click at [541, 25] on button "Save" at bounding box center [541, 27] width 14 height 8
click at [540, 27] on button "Save" at bounding box center [541, 27] width 14 height 8
click at [539, 27] on button "Save" at bounding box center [541, 27] width 14 height 8
click at [547, 24] on button "Save" at bounding box center [541, 27] width 14 height 8
click at [539, 28] on button "Save" at bounding box center [541, 27] width 14 height 8
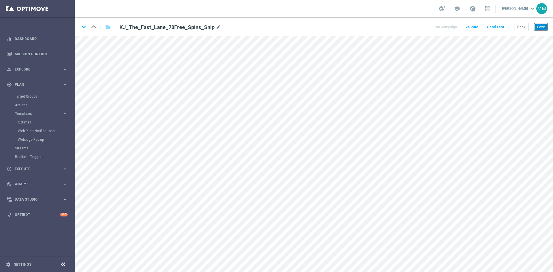
click at [540, 26] on button "Save" at bounding box center [541, 27] width 14 height 8
click at [544, 31] on button "Save" at bounding box center [541, 27] width 14 height 8
click at [498, 27] on button "Send Test" at bounding box center [495, 27] width 19 height 8
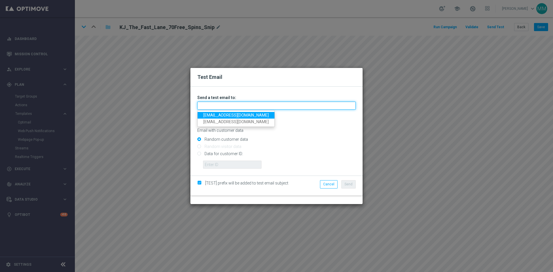
click at [211, 107] on input "text" at bounding box center [276, 106] width 159 height 8
type input "[EMAIL_ADDRESS][DOMAIN_NAME]"
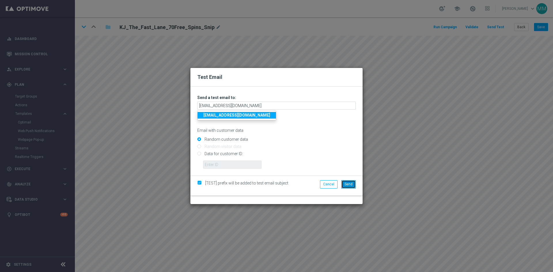
click at [348, 184] on span "Send" at bounding box center [349, 184] width 8 height 4
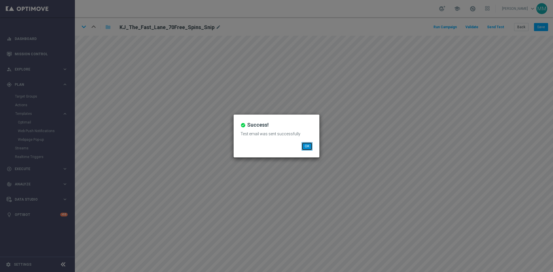
click at [307, 147] on button "OK" at bounding box center [307, 146] width 11 height 8
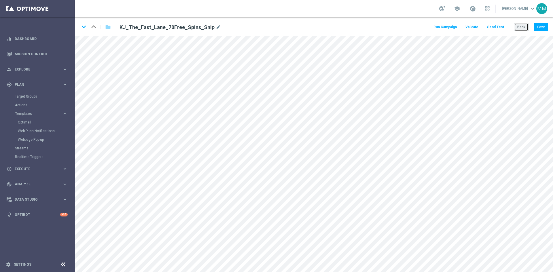
click at [522, 29] on button "Back" at bounding box center [521, 27] width 14 height 8
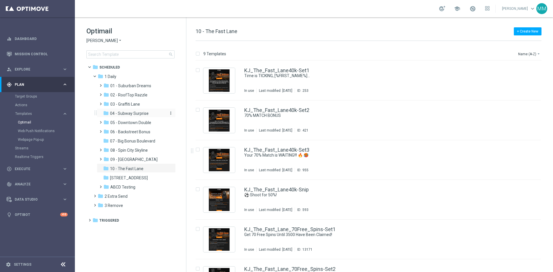
click at [139, 114] on span "04 - Subway Surprise" at bounding box center [129, 113] width 39 height 5
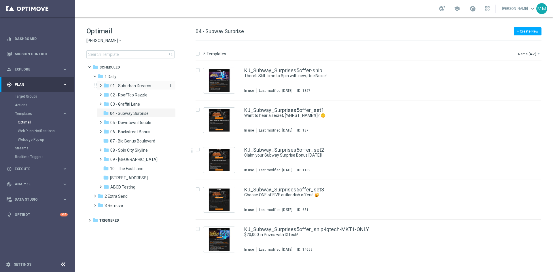
click at [139, 86] on span "01 - Suburban Dreams" at bounding box center [130, 85] width 41 height 5
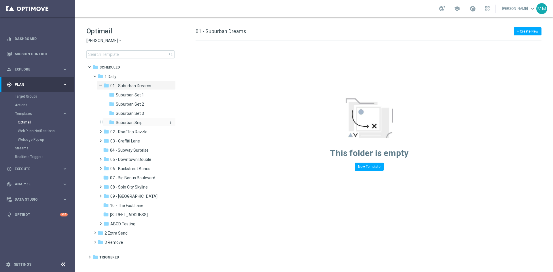
click at [137, 121] on span "Suburban Snip" at bounding box center [129, 122] width 27 height 5
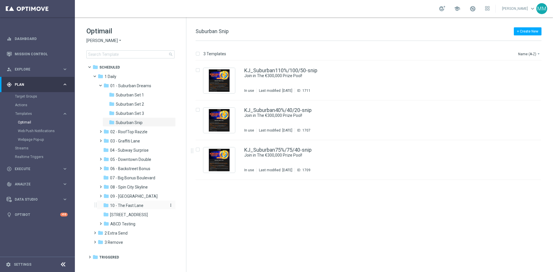
click at [126, 206] on span "10 - The Fast Lane" at bounding box center [126, 205] width 33 height 5
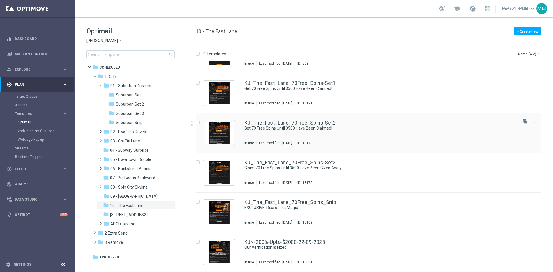
scroll to position [31, 0]
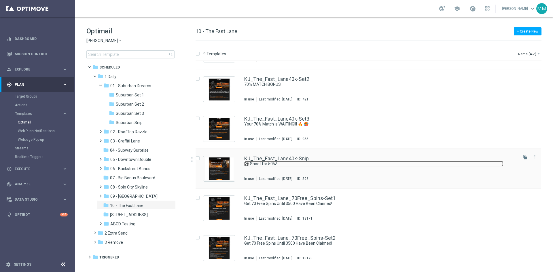
click at [319, 163] on link "⚽ Shoot for 50%!" at bounding box center [373, 163] width 259 height 5
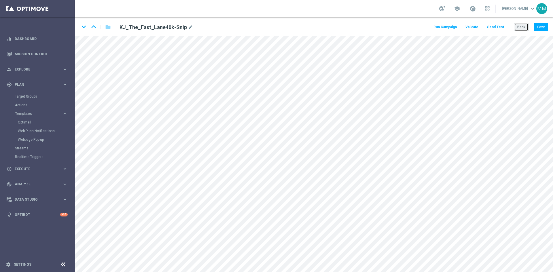
click at [520, 28] on button "Back" at bounding box center [521, 27] width 14 height 8
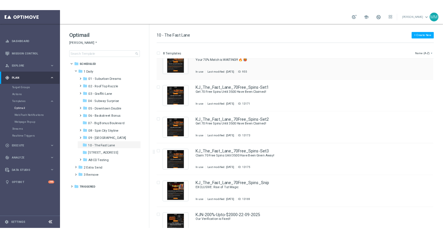
scroll to position [107, 0]
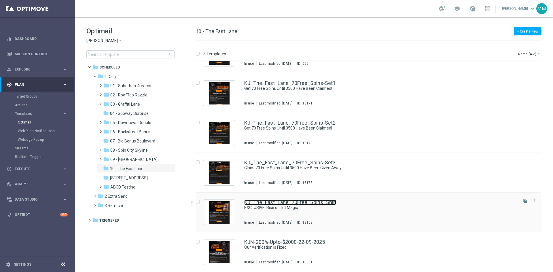
click at [312, 204] on link "KJ_The_Fast_Lane_70Free_Spins_Snip" at bounding box center [290, 202] width 92 height 5
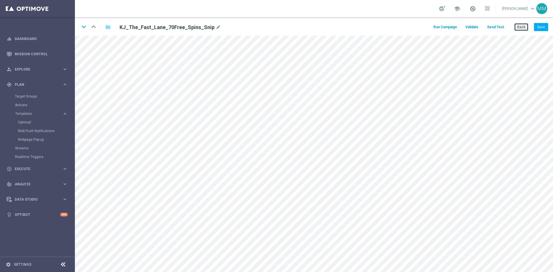
click at [524, 26] on button "Back" at bounding box center [521, 27] width 14 height 8
click at [544, 29] on button "Save" at bounding box center [541, 27] width 14 height 8
click at [537, 27] on button "Save" at bounding box center [541, 27] width 14 height 8
click at [543, 28] on button "Save" at bounding box center [541, 27] width 14 height 8
click at [539, 26] on button "Save" at bounding box center [541, 27] width 14 height 8
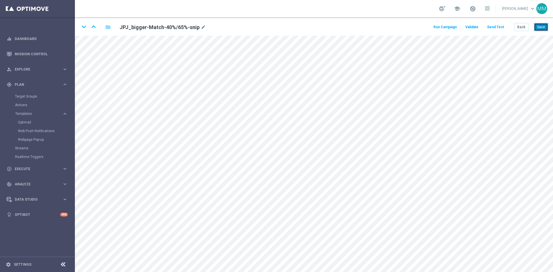
click at [541, 27] on button "Save" at bounding box center [541, 27] width 14 height 8
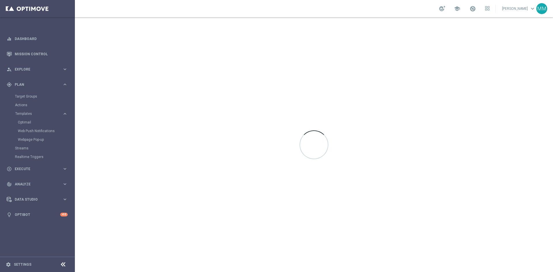
click at [108, 41] on div at bounding box center [314, 144] width 478 height 255
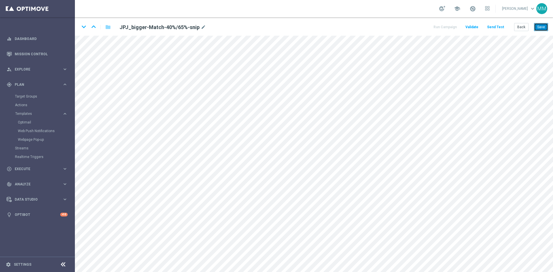
click at [542, 28] on button "Save" at bounding box center [541, 27] width 14 height 8
click at [538, 28] on button "Save" at bounding box center [541, 27] width 14 height 8
click at [543, 27] on button "Save" at bounding box center [541, 27] width 14 height 8
click at [496, 27] on button "Send Test" at bounding box center [495, 27] width 19 height 8
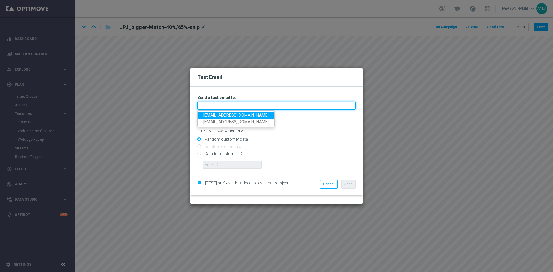
click at [223, 105] on input "text" at bounding box center [276, 106] width 159 height 8
type input "[EMAIL_ADDRESS][DOMAIN_NAME]"
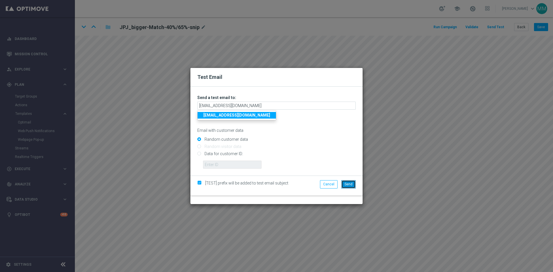
click at [350, 185] on span "Send" at bounding box center [349, 184] width 8 height 4
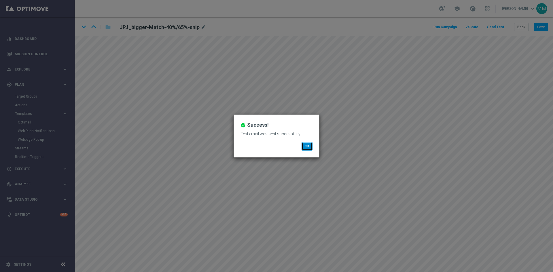
click at [310, 144] on button "OK" at bounding box center [307, 146] width 11 height 8
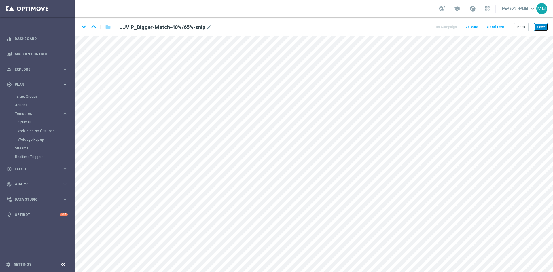
click at [540, 25] on button "Save" at bounding box center [541, 27] width 14 height 8
drag, startPoint x: 537, startPoint y: 27, endPoint x: 533, endPoint y: 33, distance: 8.1
click at [537, 28] on button "Save" at bounding box center [541, 27] width 14 height 8
click at [539, 27] on button "Save" at bounding box center [541, 27] width 14 height 8
click at [544, 29] on button "Save" at bounding box center [541, 27] width 14 height 8
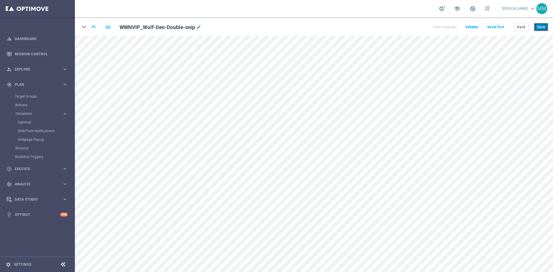
click at [541, 27] on button "Save" at bounding box center [541, 27] width 14 height 8
drag, startPoint x: 540, startPoint y: 29, endPoint x: 538, endPoint y: 33, distance: 4.8
click at [540, 29] on button "Save" at bounding box center [541, 27] width 14 height 8
click at [544, 29] on button "Save" at bounding box center [541, 27] width 14 height 8
click at [540, 28] on button "Save" at bounding box center [541, 27] width 14 height 8
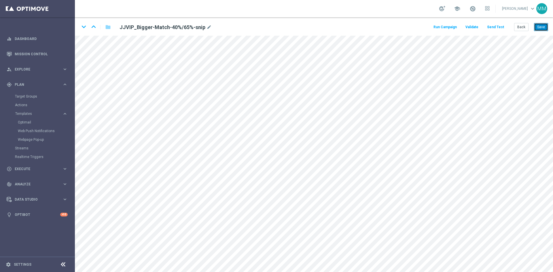
click at [543, 24] on button "Save" at bounding box center [541, 27] width 14 height 8
click at [539, 27] on button "Save" at bounding box center [541, 27] width 14 height 8
click at [545, 25] on button "Save" at bounding box center [541, 27] width 14 height 8
click at [542, 26] on button "Save" at bounding box center [541, 27] width 14 height 8
click at [495, 24] on button "Send Test" at bounding box center [495, 27] width 19 height 8
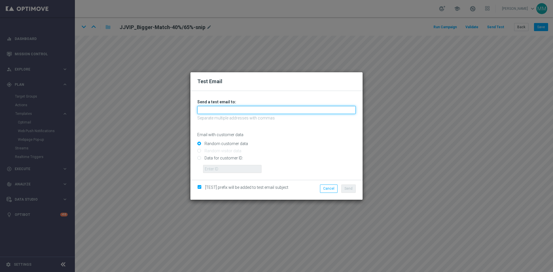
click at [231, 112] on input "text" at bounding box center [276, 110] width 159 height 8
type input "[EMAIL_ADDRESS][DOMAIN_NAME]"
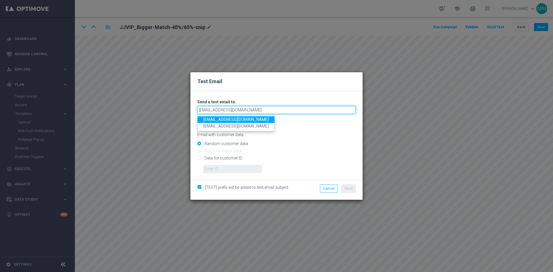
type input "[EMAIL_ADDRESS][DOMAIN_NAME]"
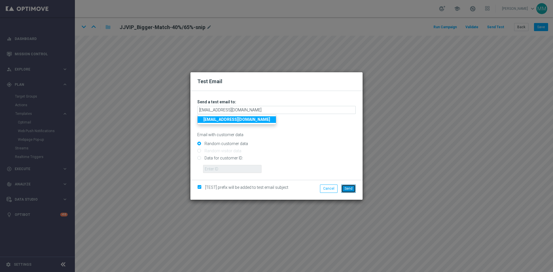
click at [347, 188] on span "Send" at bounding box center [349, 189] width 8 height 4
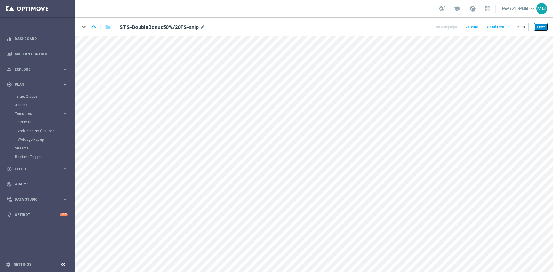
click at [539, 29] on button "Save" at bounding box center [541, 27] width 14 height 8
click at [541, 25] on button "Save" at bounding box center [541, 27] width 14 height 8
click at [541, 29] on button "Save" at bounding box center [541, 27] width 14 height 8
click at [545, 24] on button "Save" at bounding box center [541, 27] width 14 height 8
click at [545, 27] on button "Save" at bounding box center [541, 27] width 14 height 8
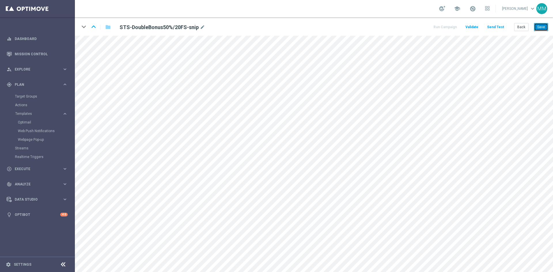
click at [543, 27] on button "Save" at bounding box center [541, 27] width 14 height 8
click at [539, 26] on button "Save" at bounding box center [541, 27] width 14 height 8
click at [495, 27] on button "Send Test" at bounding box center [495, 27] width 19 height 8
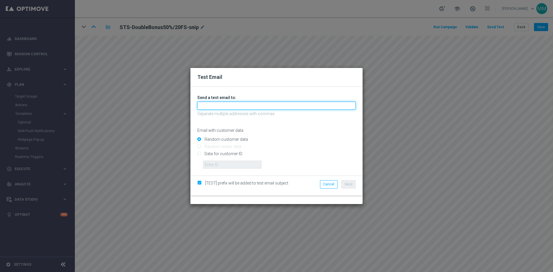
click at [224, 104] on input "text" at bounding box center [276, 106] width 159 height 8
type input "[EMAIL_ADDRESS][DOMAIN_NAME]"
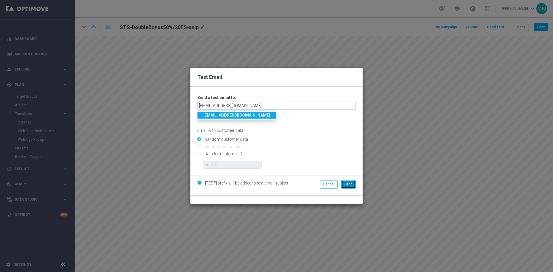
click at [350, 184] on span "Send" at bounding box center [349, 184] width 8 height 4
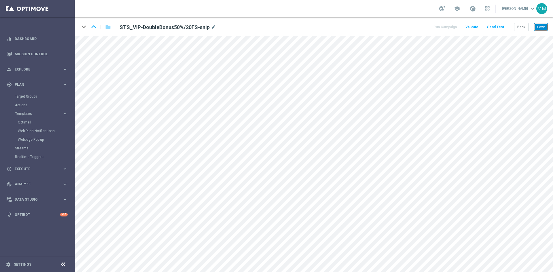
click at [539, 28] on button "Save" at bounding box center [541, 27] width 14 height 8
drag, startPoint x: 542, startPoint y: 29, endPoint x: 541, endPoint y: 35, distance: 6.2
click at [542, 29] on button "Save" at bounding box center [541, 27] width 14 height 8
click at [543, 26] on button "Save" at bounding box center [541, 27] width 14 height 8
click at [545, 30] on button "Save" at bounding box center [541, 27] width 14 height 8
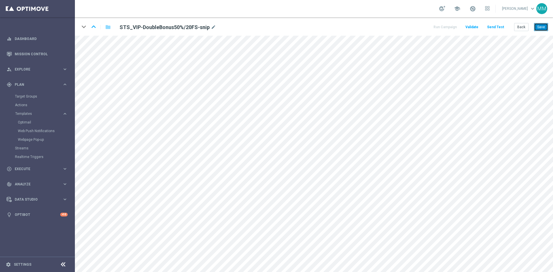
click at [542, 24] on button "Save" at bounding box center [541, 27] width 14 height 8
click at [535, 30] on button "Save" at bounding box center [541, 27] width 14 height 8
click at [540, 25] on button "Save" at bounding box center [541, 27] width 14 height 8
click at [497, 28] on button "Send Test" at bounding box center [495, 27] width 19 height 8
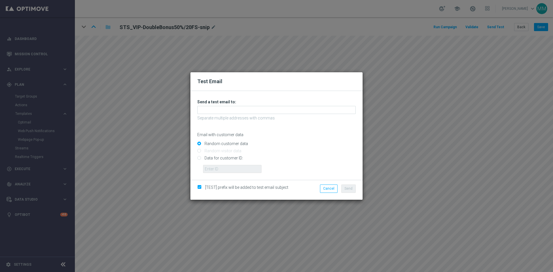
click at [224, 106] on div "Unable to send test email. If this problem persists, contact your CSM for assis…" at bounding box center [276, 136] width 159 height 74
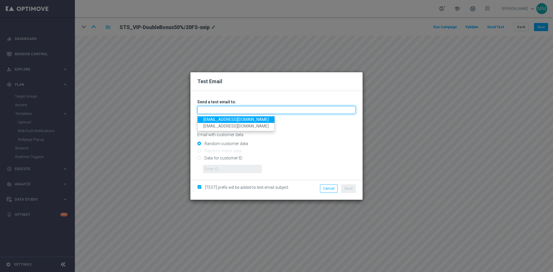
click at [225, 112] on input "text" at bounding box center [276, 110] width 159 height 8
type input "[EMAIL_ADDRESS][DOMAIN_NAME]"
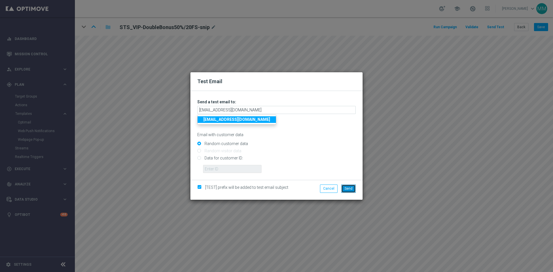
click at [346, 189] on span "Send" at bounding box center [349, 189] width 8 height 4
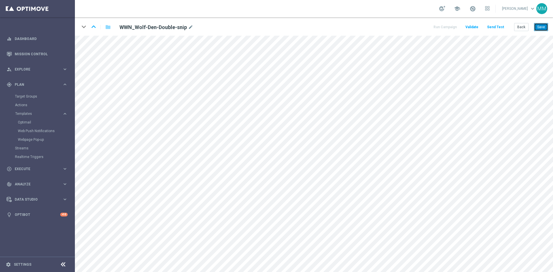
click at [538, 28] on button "Save" at bounding box center [541, 27] width 14 height 8
click at [547, 27] on button "Save" at bounding box center [541, 27] width 14 height 8
click at [543, 26] on button "Save" at bounding box center [541, 27] width 14 height 8
click at [539, 27] on button "Save" at bounding box center [541, 27] width 14 height 8
click at [539, 29] on button "Save" at bounding box center [541, 27] width 14 height 8
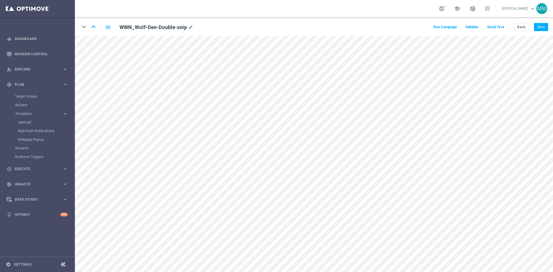
click at [501, 29] on button "Send Test" at bounding box center [495, 27] width 19 height 8
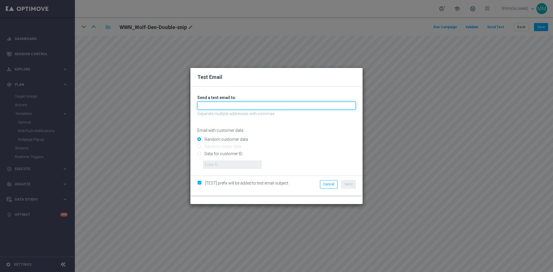
click at [246, 108] on input "text" at bounding box center [276, 106] width 159 height 8
type input "testingalltesting@gmail.com"
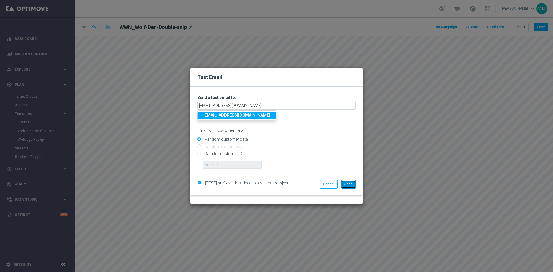
click at [349, 184] on span "Send" at bounding box center [349, 184] width 8 height 4
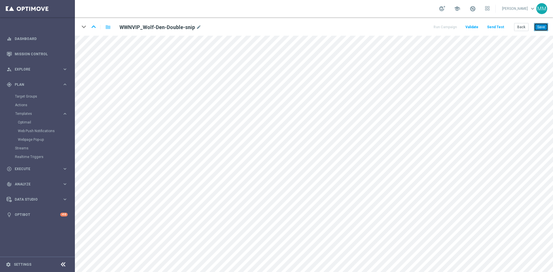
click at [546, 28] on button "Save" at bounding box center [541, 27] width 14 height 8
click at [544, 27] on button "Save" at bounding box center [541, 27] width 14 height 8
click at [545, 28] on button "Save" at bounding box center [541, 27] width 14 height 8
click at [538, 24] on button "Save" at bounding box center [541, 27] width 14 height 8
click at [544, 26] on button "Save" at bounding box center [541, 27] width 14 height 8
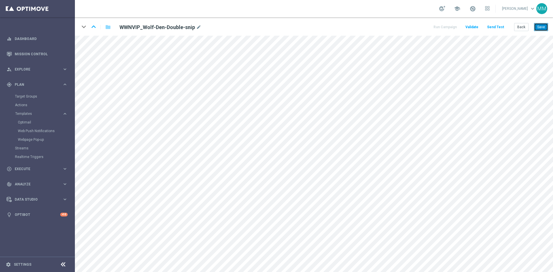
click at [544, 28] on button "Save" at bounding box center [541, 27] width 14 height 8
click at [547, 26] on button "Save" at bounding box center [541, 27] width 14 height 8
drag, startPoint x: 539, startPoint y: 28, endPoint x: 522, endPoint y: 35, distance: 19.1
click at [539, 28] on button "Save" at bounding box center [541, 27] width 14 height 8
click at [497, 28] on button "Send Test" at bounding box center [495, 27] width 19 height 8
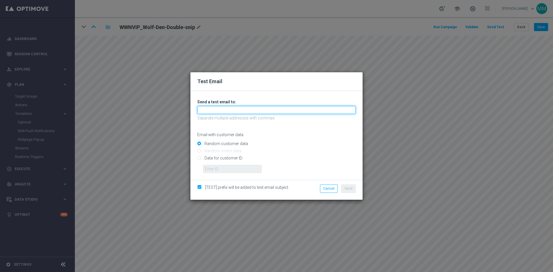
click at [214, 112] on input "text" at bounding box center [276, 110] width 159 height 8
type input "testingalltesting@gmail.com"
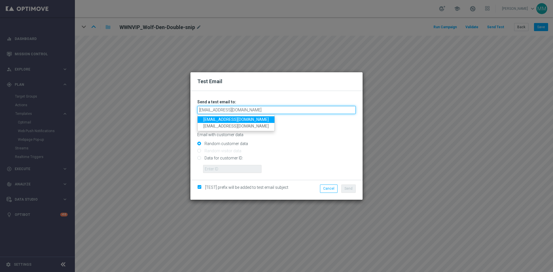
type input "testingalltesting@gmail.com"
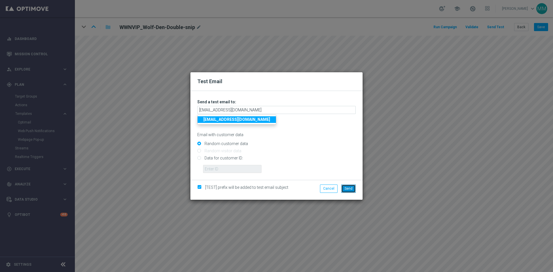
click at [348, 186] on button "Send" at bounding box center [348, 189] width 14 height 8
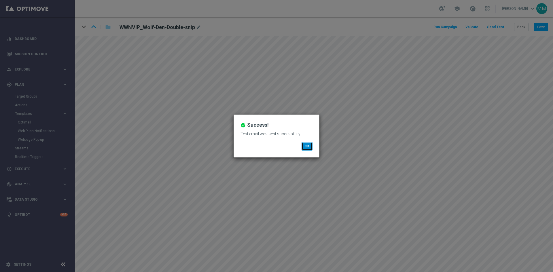
click at [309, 147] on button "OK" at bounding box center [307, 146] width 11 height 8
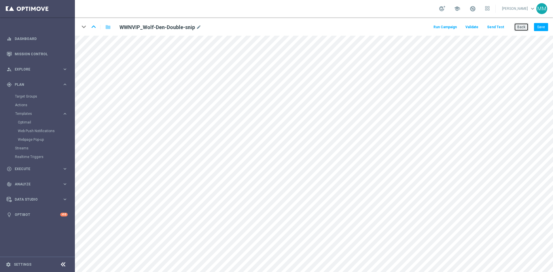
click at [521, 25] on button "Back" at bounding box center [521, 27] width 14 height 8
click at [541, 27] on button "Save" at bounding box center [541, 27] width 14 height 8
click at [545, 27] on button "Save" at bounding box center [541, 27] width 14 height 8
click at [541, 28] on button "Save" at bounding box center [541, 27] width 14 height 8
click at [548, 25] on button "Save" at bounding box center [541, 27] width 14 height 8
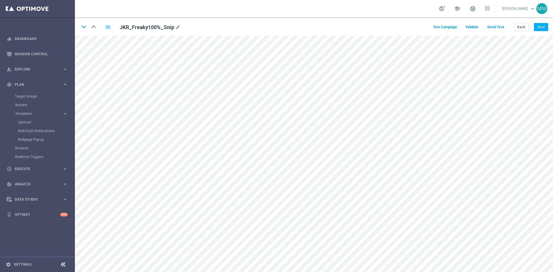
click at [499, 30] on button "Send Test" at bounding box center [495, 27] width 19 height 8
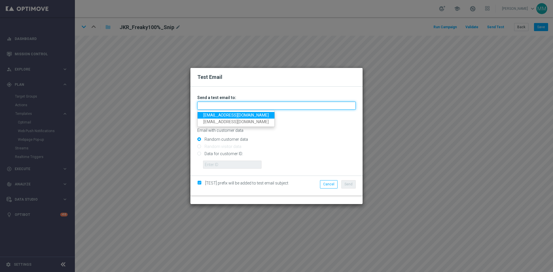
click at [218, 105] on input "text" at bounding box center [276, 106] width 159 height 8
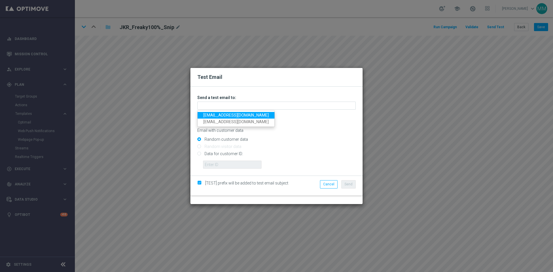
click at [214, 114] on link "[EMAIL_ADDRESS][DOMAIN_NAME]" at bounding box center [236, 115] width 77 height 7
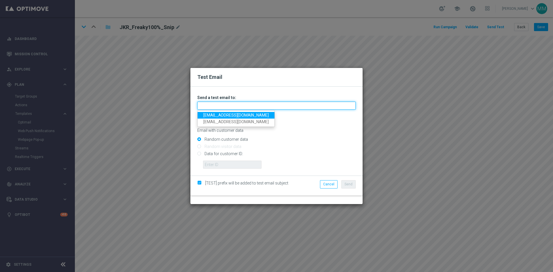
type input "[EMAIL_ADDRESS][DOMAIN_NAME]"
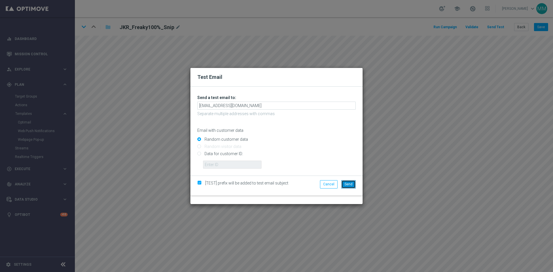
click at [350, 183] on span "Send" at bounding box center [349, 184] width 8 height 4
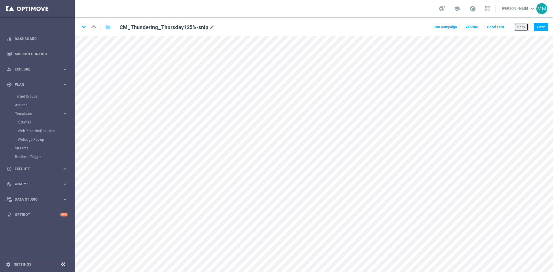
click at [518, 27] on button "Back" at bounding box center [521, 27] width 14 height 8
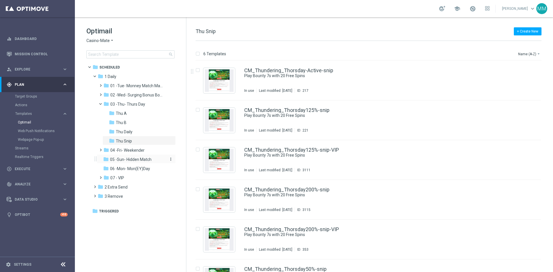
click at [150, 161] on span "05 -Sun- Hidden Match" at bounding box center [130, 159] width 41 height 5
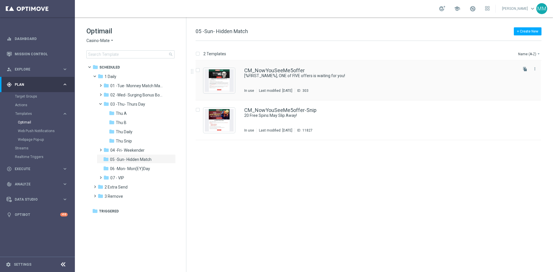
click at [310, 83] on div "CM_NowYouSeeMe5offer [%FIRST_NAME%], ONE of FIVE offers is waiting for you! In …" at bounding box center [380, 80] width 273 height 25
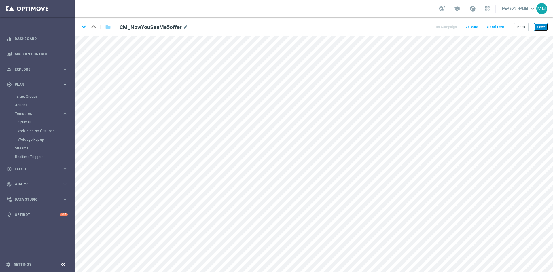
click at [543, 27] on button "Save" at bounding box center [541, 27] width 14 height 8
click at [539, 26] on button "Save" at bounding box center [541, 27] width 14 height 8
click at [520, 27] on button "Back" at bounding box center [521, 27] width 14 height 8
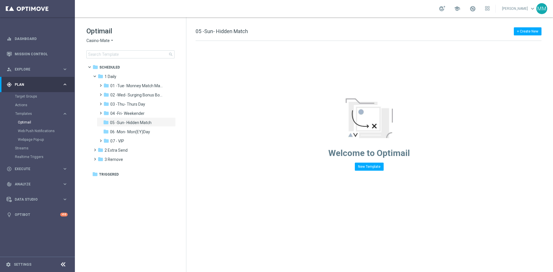
click at [105, 41] on span "Casino-Mate" at bounding box center [97, 40] width 23 height 5
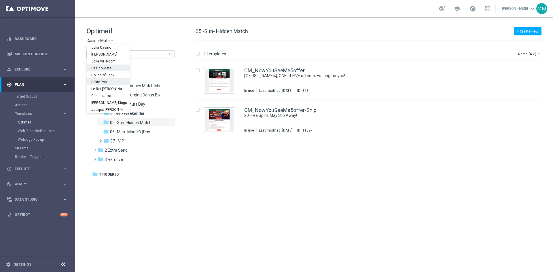
click at [108, 81] on div "Pokie Pop" at bounding box center [108, 81] width 43 height 7
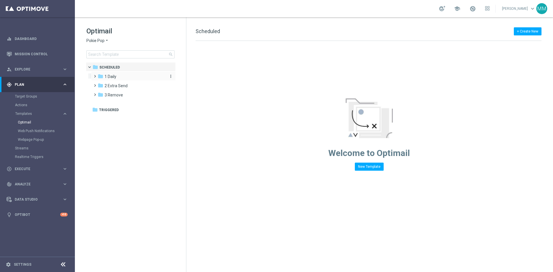
click at [119, 76] on div "folder 1 Daily" at bounding box center [131, 76] width 66 height 7
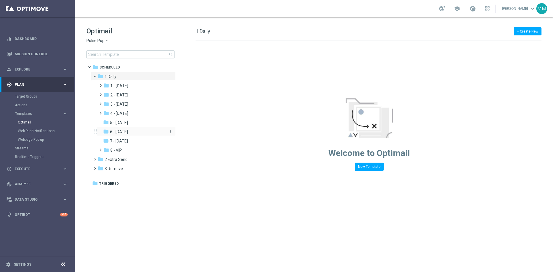
click at [128, 134] on span "6 - Sunday" at bounding box center [119, 131] width 18 height 5
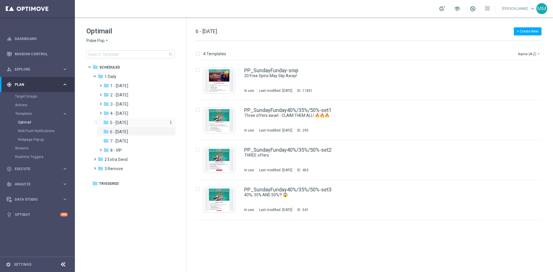
click at [127, 125] on span "5 - Saturday" at bounding box center [119, 122] width 18 height 5
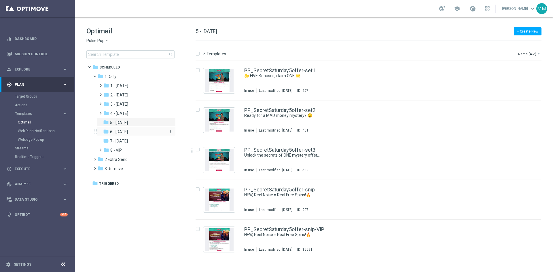
click at [130, 130] on div "folder 6 - Sunday" at bounding box center [133, 132] width 61 height 7
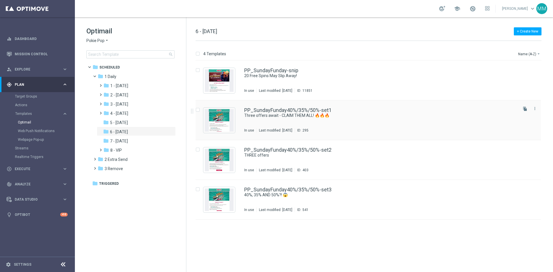
click at [307, 124] on div "PP_SundayFunday40%/35%/50%-set1 Three offers await - CLAIM THEM ALL! 🔥🔥🔥 In use…" at bounding box center [380, 120] width 273 height 25
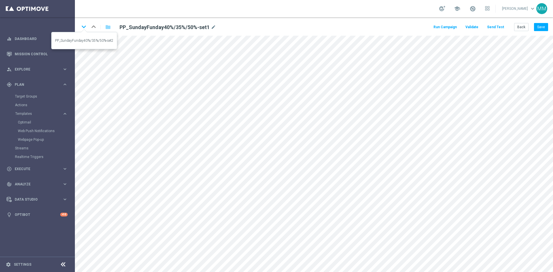
click at [83, 28] on icon "keyboard_arrow_down" at bounding box center [84, 26] width 9 height 9
click at [84, 26] on icon "keyboard_arrow_down" at bounding box center [84, 26] width 9 height 9
click at [522, 27] on button "Back" at bounding box center [521, 27] width 14 height 8
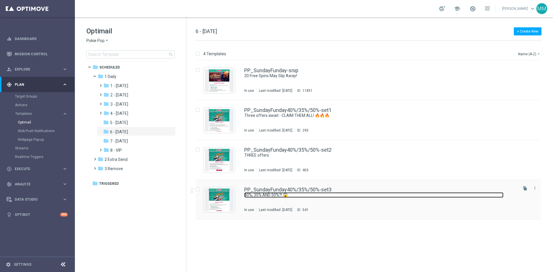
click at [342, 195] on link "40%, 35% AND 50%?! 😱" at bounding box center [373, 195] width 259 height 5
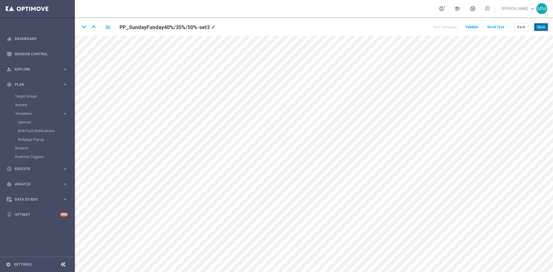
click at [545, 25] on button "Save" at bounding box center [541, 27] width 14 height 8
click at [541, 24] on button "Save" at bounding box center [541, 27] width 14 height 8
click at [526, 28] on button "Back" at bounding box center [521, 27] width 14 height 8
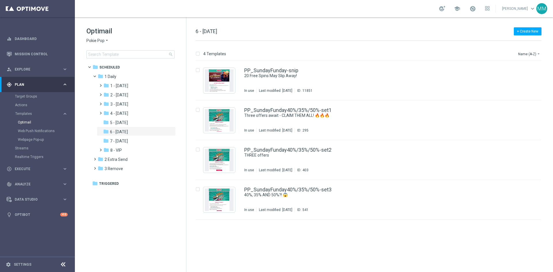
click at [102, 41] on span "Pokie Pop" at bounding box center [95, 40] width 18 height 5
click at [116, 69] on div "Casino-Mate" at bounding box center [108, 68] width 43 height 7
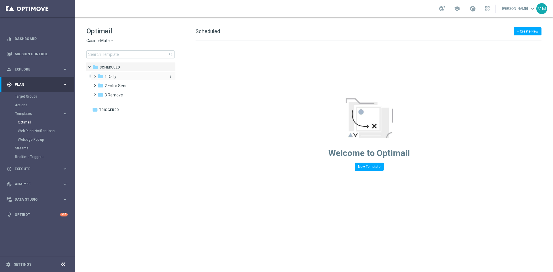
click at [122, 76] on div "folder 1 Daily" at bounding box center [131, 76] width 66 height 7
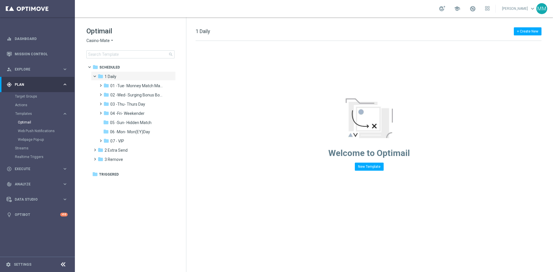
click at [99, 35] on h1 "Optimail" at bounding box center [130, 31] width 88 height 9
click at [100, 37] on div "Optimail Casino-Mate arrow_drop_down × Casino-Mate search" at bounding box center [136, 43] width 100 height 32
click at [101, 39] on span "Casino-Mate" at bounding box center [97, 40] width 23 height 5
click at [0, 0] on span "House of Jack" at bounding box center [0, 0] width 0 height 0
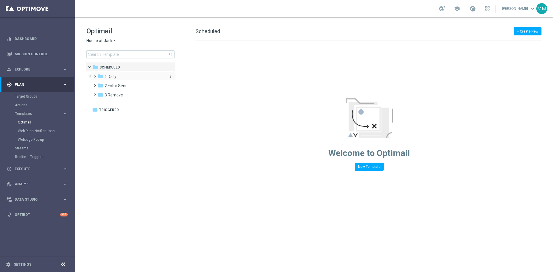
click at [120, 78] on div "folder 1 Daily" at bounding box center [131, 76] width 66 height 7
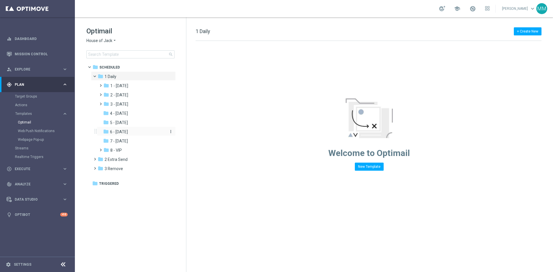
click at [130, 133] on div "folder 6 - [DATE]" at bounding box center [133, 132] width 61 height 7
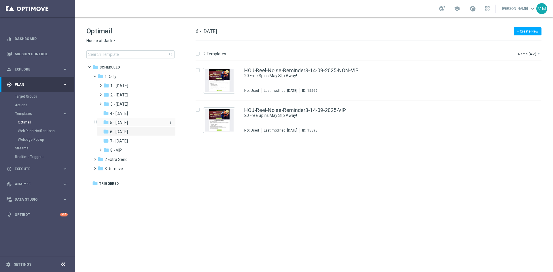
click at [128, 123] on span "5 - [DATE]" at bounding box center [119, 122] width 18 height 5
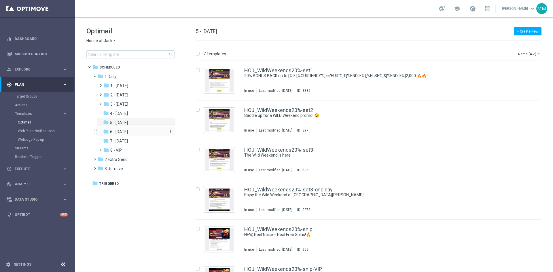
click at [119, 130] on span "6 - Sunday" at bounding box center [119, 131] width 18 height 5
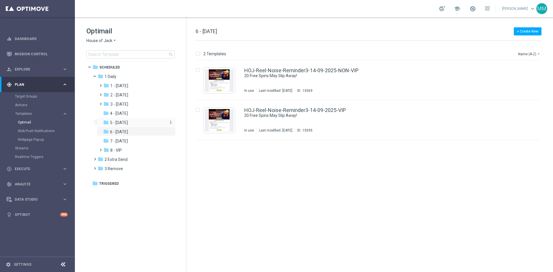
click at [124, 122] on span "5 - Saturday" at bounding box center [119, 122] width 18 height 5
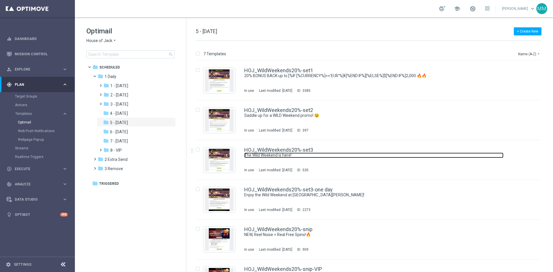
click at [305, 157] on link "The Wild Weekend is here!" at bounding box center [373, 155] width 259 height 5
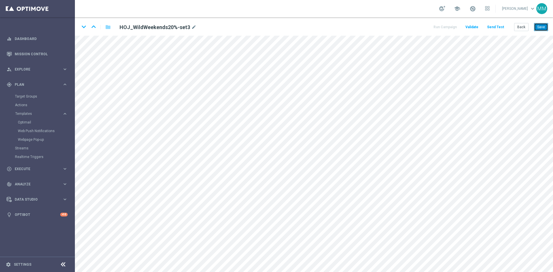
click at [539, 27] on button "Save" at bounding box center [541, 27] width 14 height 8
click at [543, 27] on button "Save" at bounding box center [541, 27] width 14 height 8
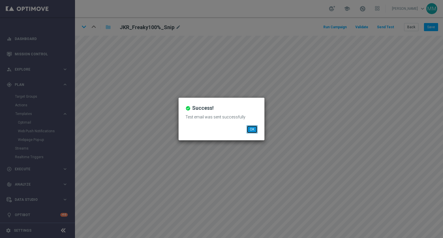
click at [252, 130] on button "OK" at bounding box center [251, 129] width 11 height 8
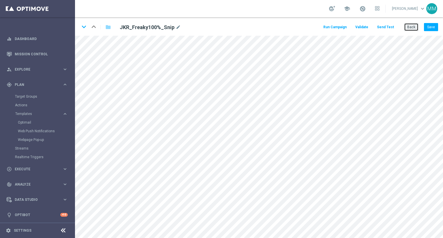
click at [413, 27] on button "Back" at bounding box center [411, 27] width 14 height 8
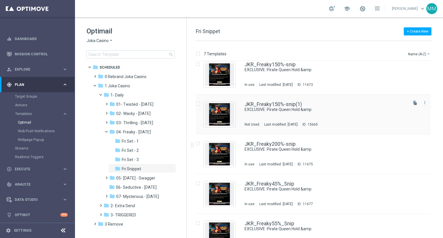
scroll to position [15, 0]
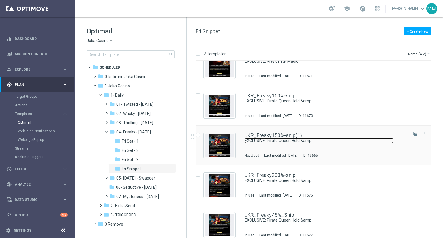
click at [356, 139] on link "EXCLUSIVE: Pirate Queen Hold &amp" at bounding box center [318, 140] width 149 height 5
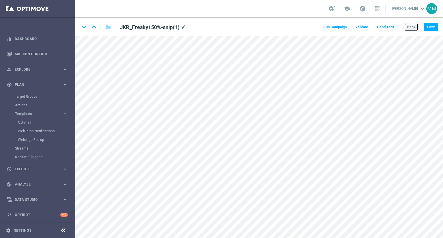
click at [412, 28] on button "Back" at bounding box center [411, 27] width 14 height 8
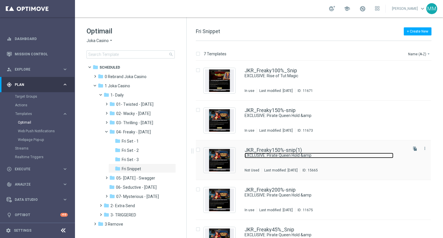
click at [331, 157] on link "EXCLUSIVE: Pirate Queen Hold &amp" at bounding box center [318, 155] width 149 height 5
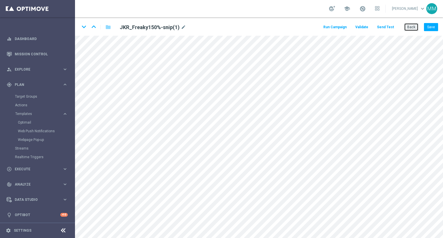
click at [413, 27] on button "Back" at bounding box center [411, 27] width 14 height 8
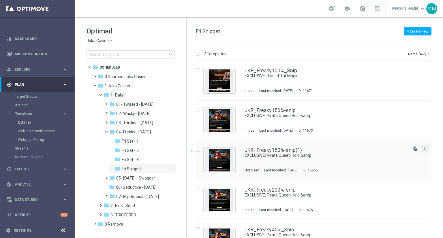
click at [423, 147] on icon "more_vert" at bounding box center [424, 148] width 5 height 5
click at [399, 172] on div "Delete" at bounding box center [400, 171] width 35 height 4
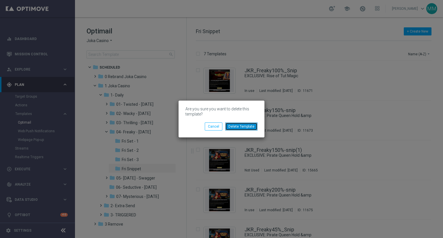
click at [242, 128] on button "Delete Template" at bounding box center [241, 126] width 32 height 8
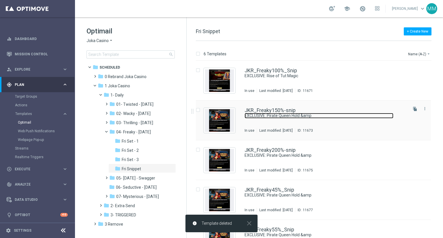
click at [298, 118] on link "EXCLUSIVE: Pirate Queen Hold &amp" at bounding box center [318, 115] width 149 height 5
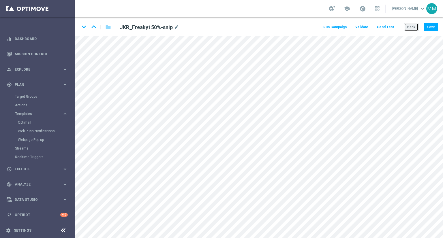
click at [406, 30] on button "Back" at bounding box center [411, 27] width 14 height 8
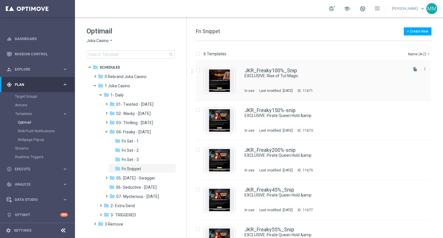
click at [306, 65] on div "JKR_Freaky100%_Snip EXCLUSIVE: Rise of Tut Magic In use Last modified: [DATE] I…" at bounding box center [313, 81] width 235 height 40
